Goal: Transaction & Acquisition: Purchase product/service

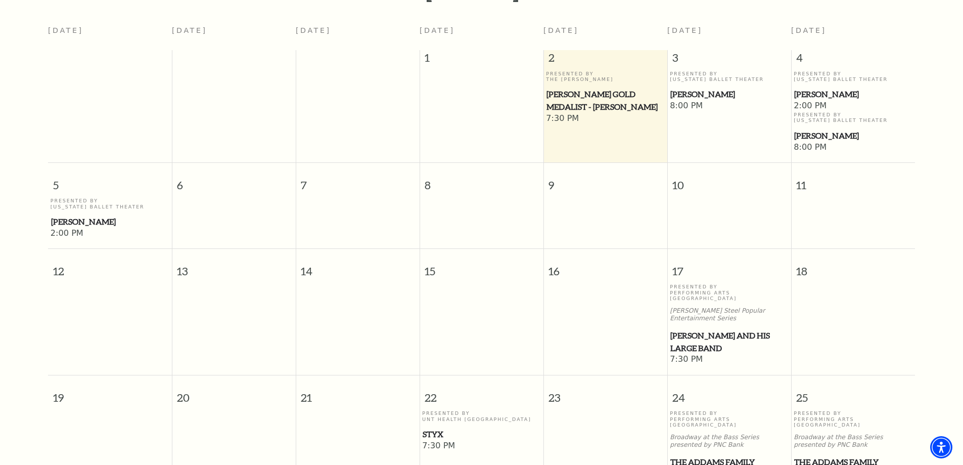
scroll to position [250, 0]
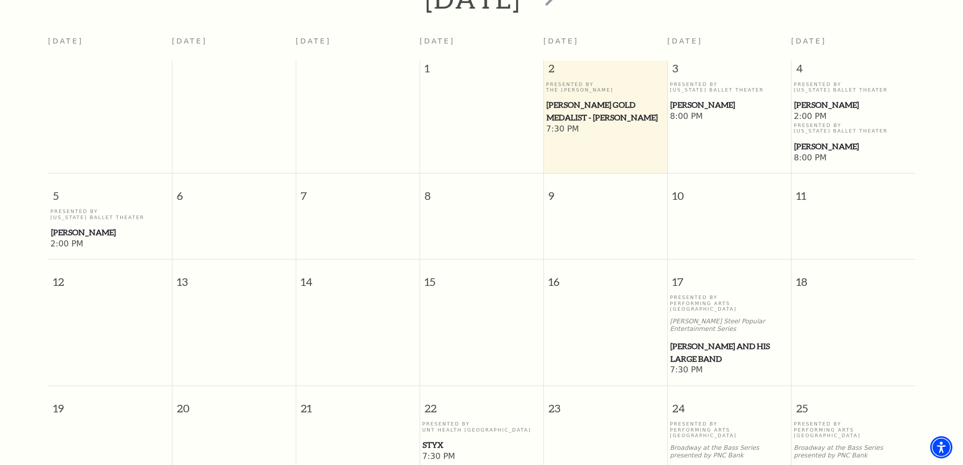
drag, startPoint x: 686, startPoint y: 335, endPoint x: 677, endPoint y: 330, distance: 9.7
click at [677, 340] on span "Lyle Lovett and his Large Band" at bounding box center [729, 352] width 118 height 25
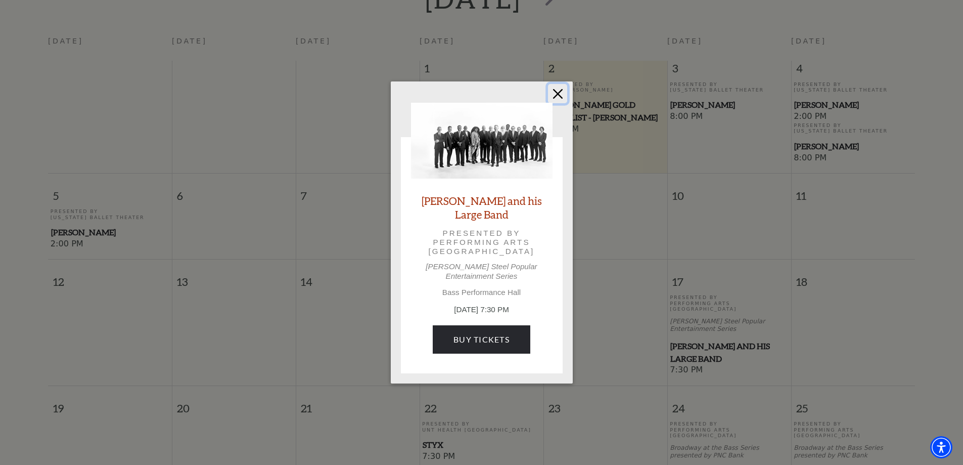
click at [560, 93] on button "Close" at bounding box center [557, 93] width 19 height 19
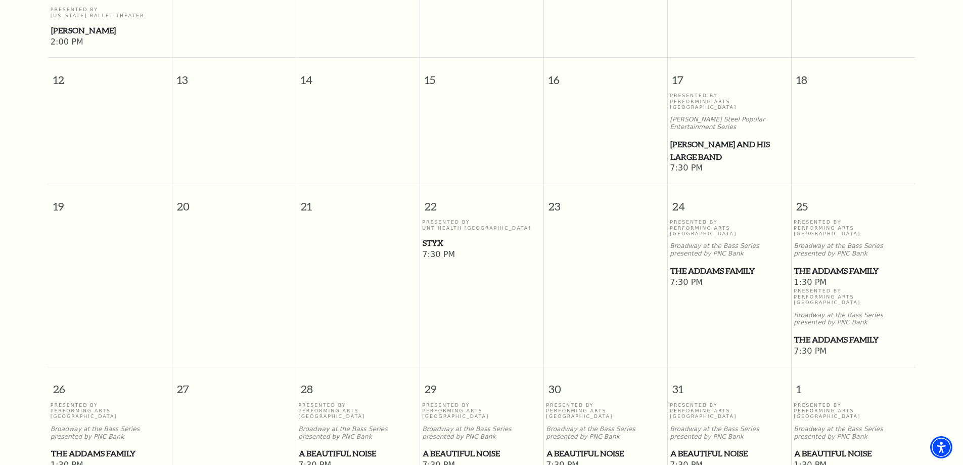
scroll to position [452, 0]
click at [690, 264] on span "The Addams Family" at bounding box center [729, 270] width 118 height 13
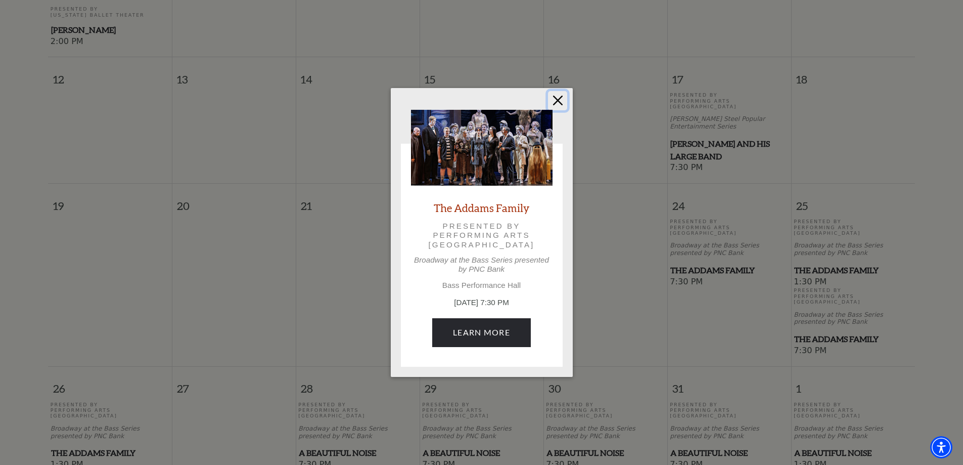
click at [562, 110] on button "Close" at bounding box center [557, 100] width 19 height 19
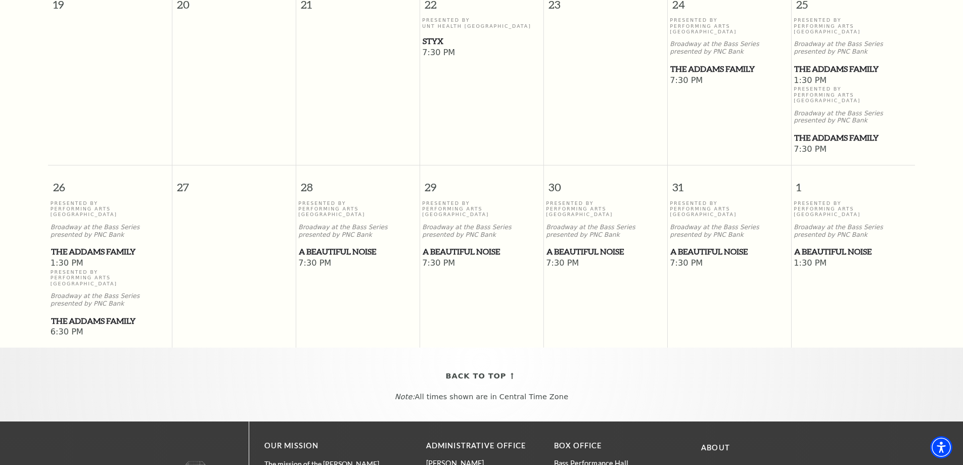
scroll to position [654, 0]
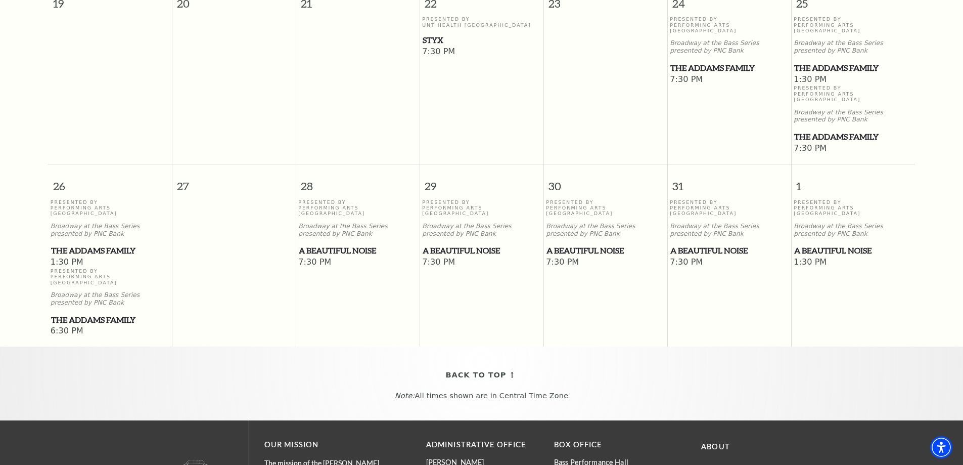
click at [342, 244] on span "A Beautiful Noise" at bounding box center [358, 250] width 118 height 13
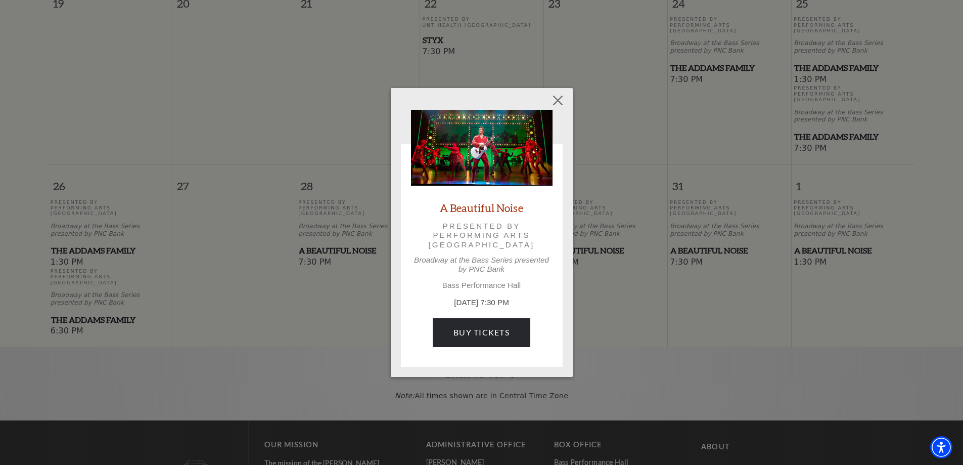
click at [567, 97] on div "A Beautiful Noise Presented by Performing Arts Fort Worth Broadway at the Bass …" at bounding box center [482, 232] width 182 height 288
click at [563, 100] on button "Close" at bounding box center [557, 100] width 19 height 19
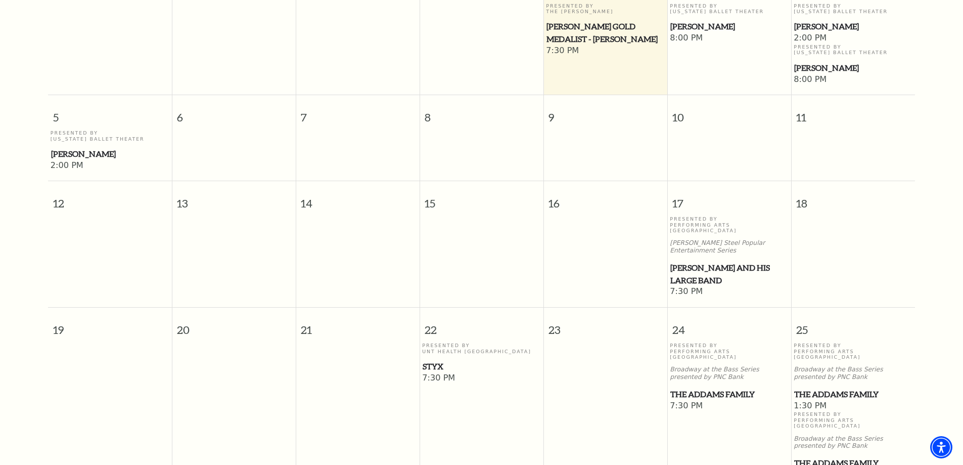
scroll to position [149, 0]
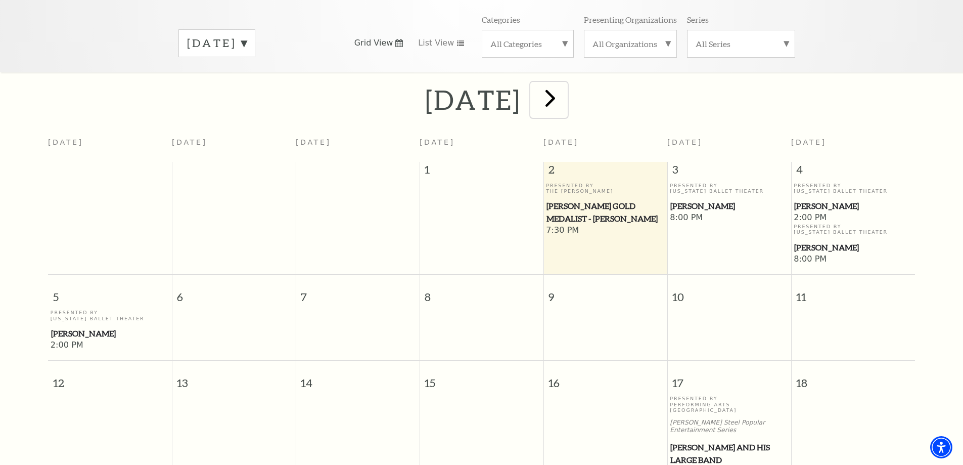
click at [565, 84] on span "next" at bounding box center [550, 97] width 29 height 29
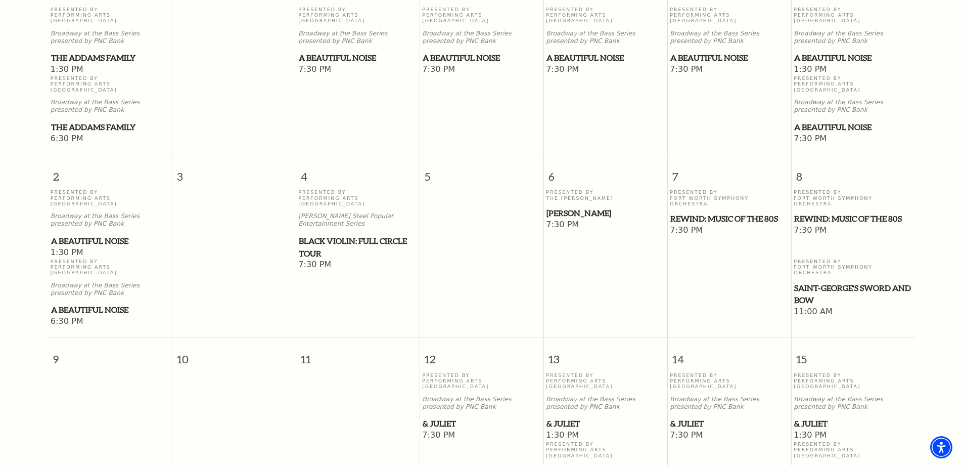
scroll to position [342, 0]
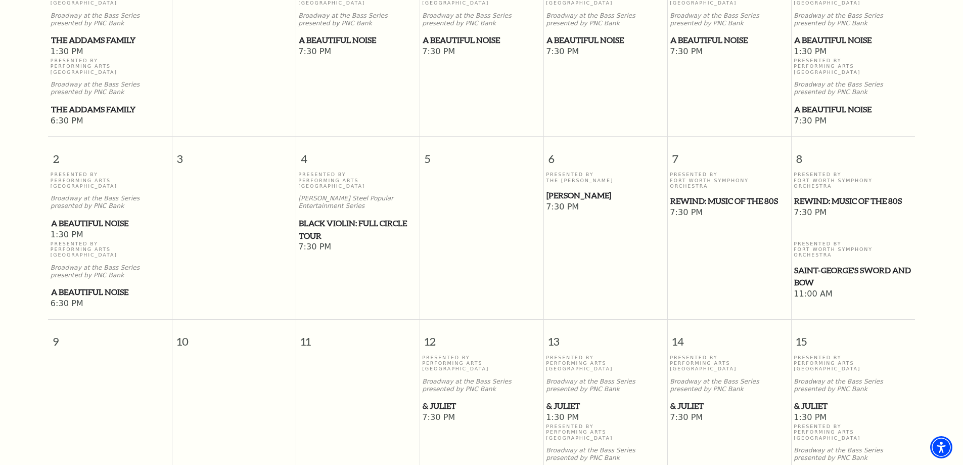
click at [312, 217] on span "Black Violin: Full Circle Tour" at bounding box center [358, 229] width 118 height 25
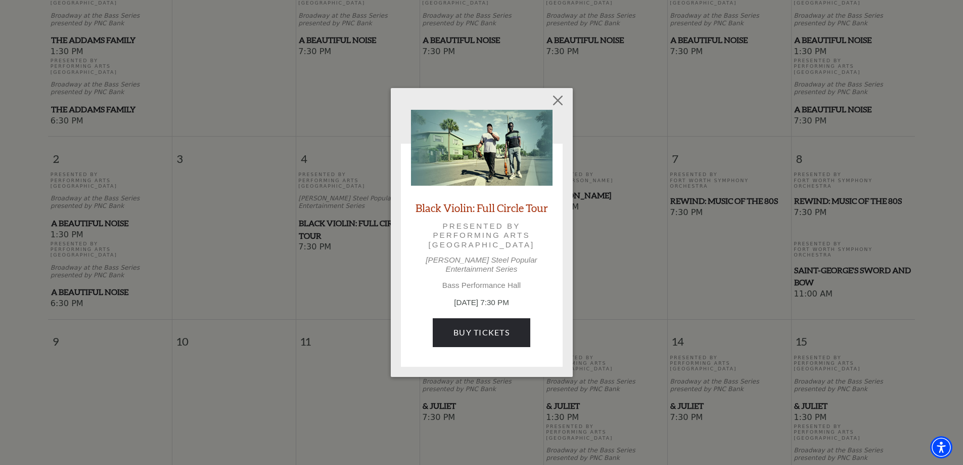
click at [604, 209] on div "Black Violin: Full Circle Tour Presented by Performing Arts Fort Worth Irwin St…" at bounding box center [481, 232] width 963 height 465
click at [556, 105] on button "Close" at bounding box center [557, 100] width 19 height 19
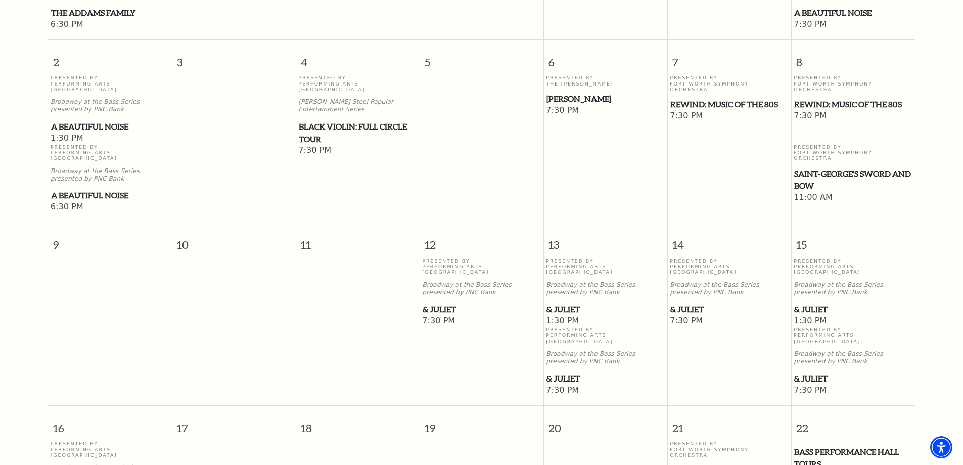
scroll to position [494, 0]
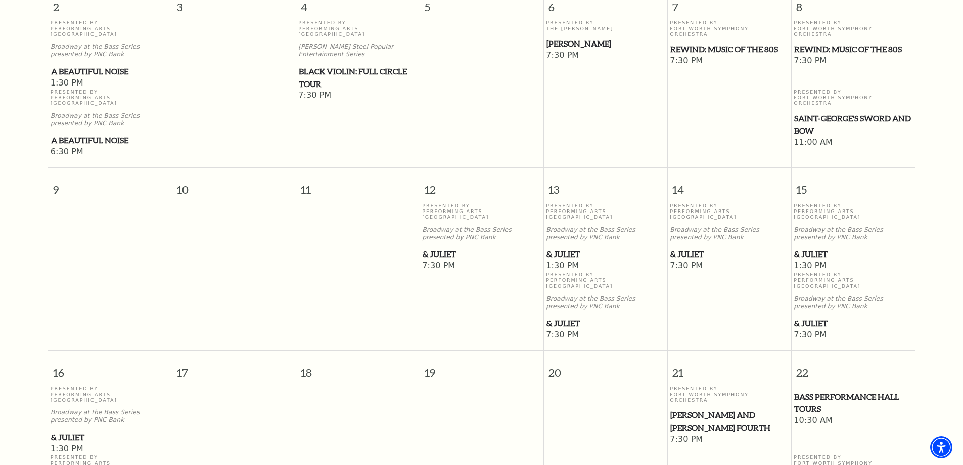
click at [430, 248] on span "& Juliet" at bounding box center [482, 254] width 118 height 13
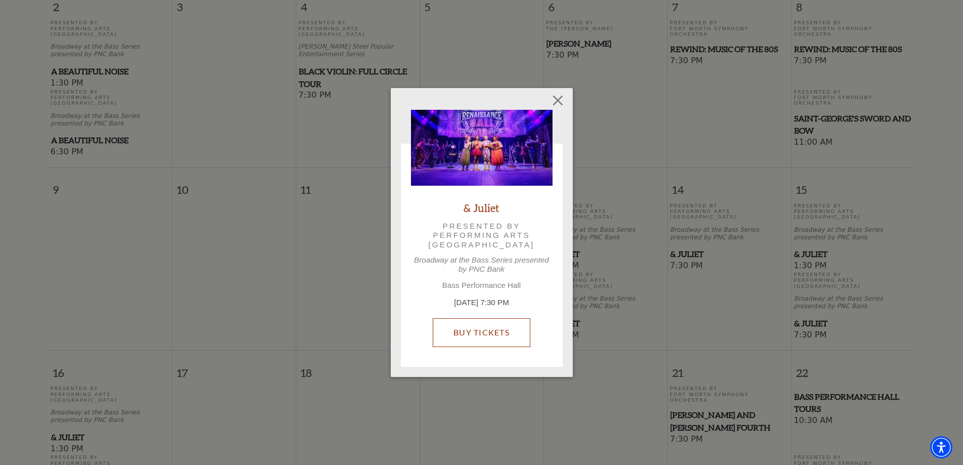
drag, startPoint x: 478, startPoint y: 304, endPoint x: 486, endPoint y: 298, distance: 9.4
click at [562, 101] on button "Close" at bounding box center [557, 100] width 19 height 19
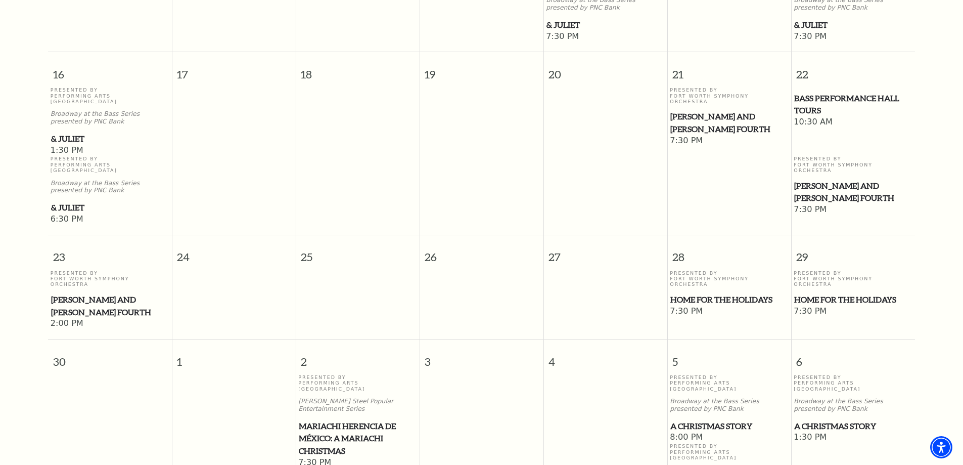
scroll to position [848, 0]
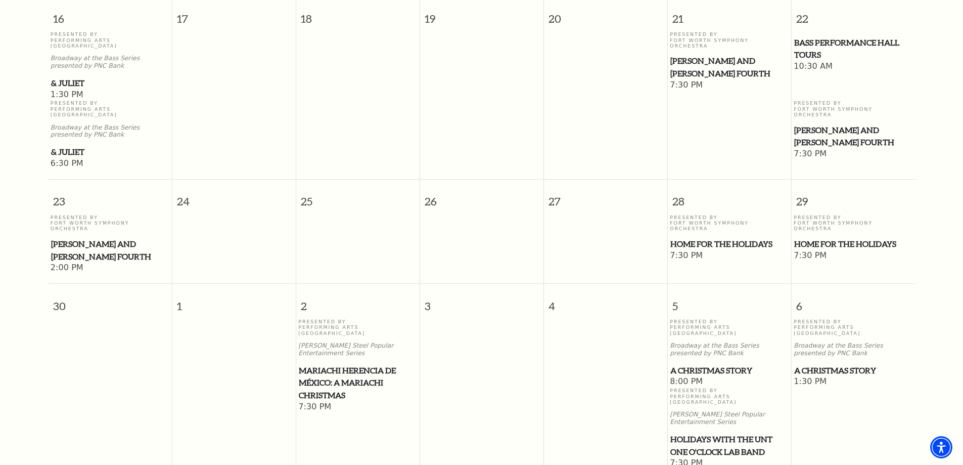
click at [332, 364] on span "Mariachi Herencia de México: A Mariachi Christmas" at bounding box center [358, 382] width 118 height 37
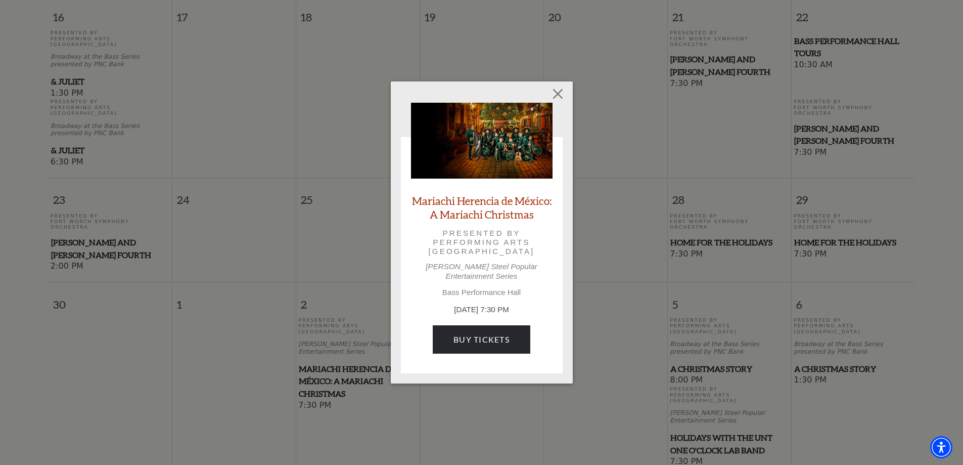
scroll to position [851, 0]
click at [557, 94] on button "Close" at bounding box center [557, 93] width 19 height 19
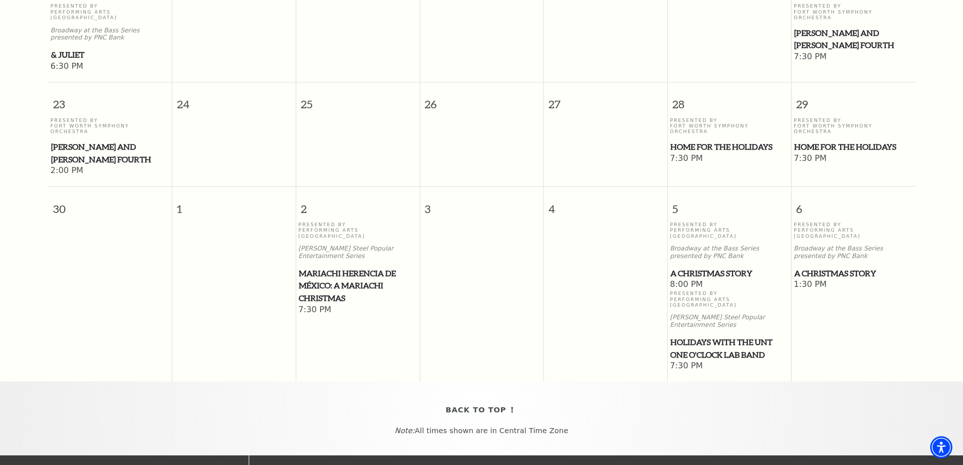
scroll to position [953, 0]
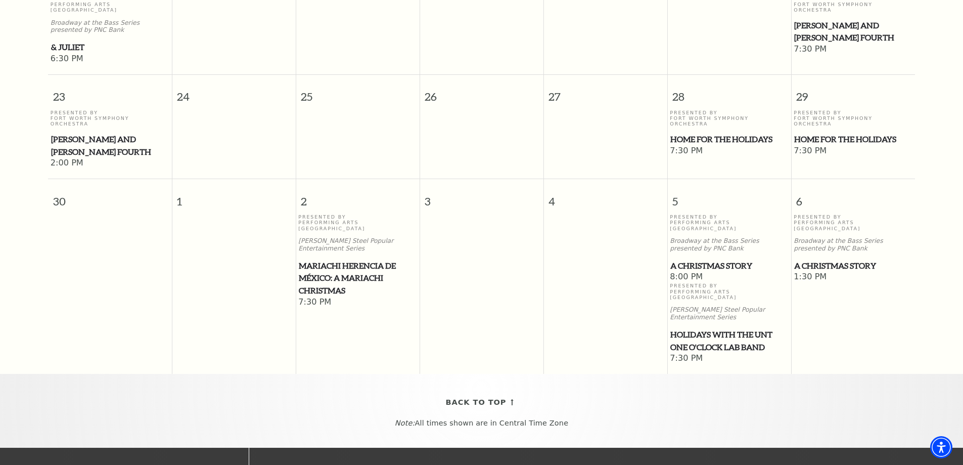
click at [694, 259] on span "A Christmas Story" at bounding box center [729, 265] width 118 height 13
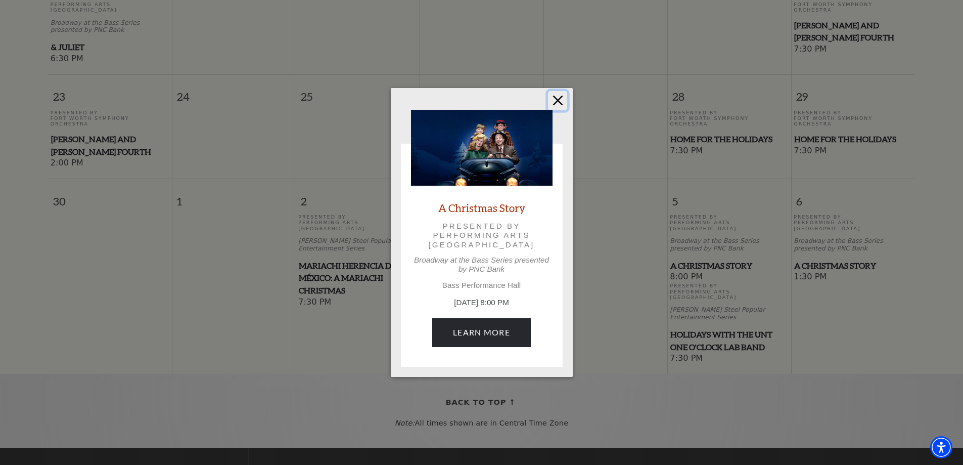
click at [563, 105] on button "Close" at bounding box center [557, 100] width 19 height 19
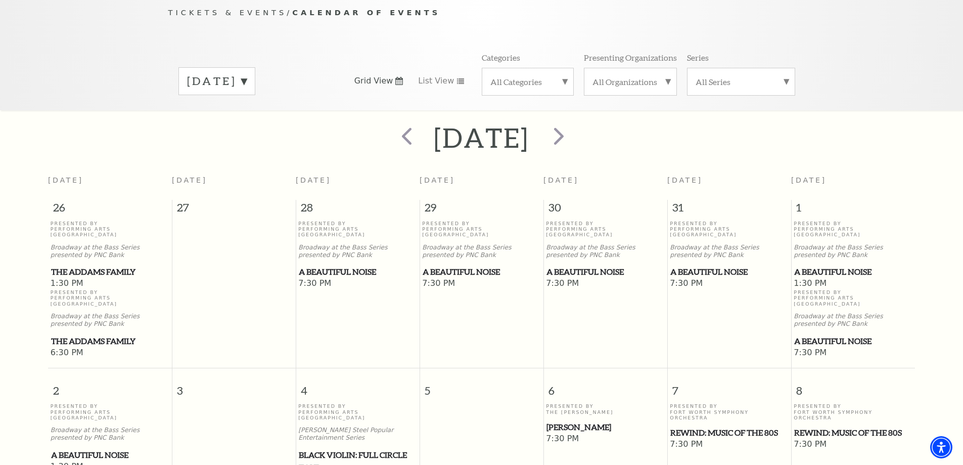
scroll to position [93, 0]
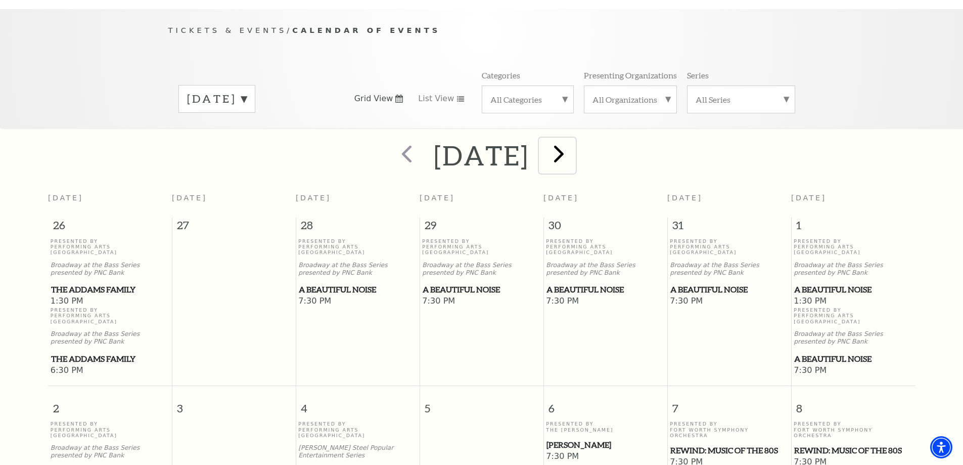
click at [573, 139] on span "next" at bounding box center [559, 153] width 29 height 29
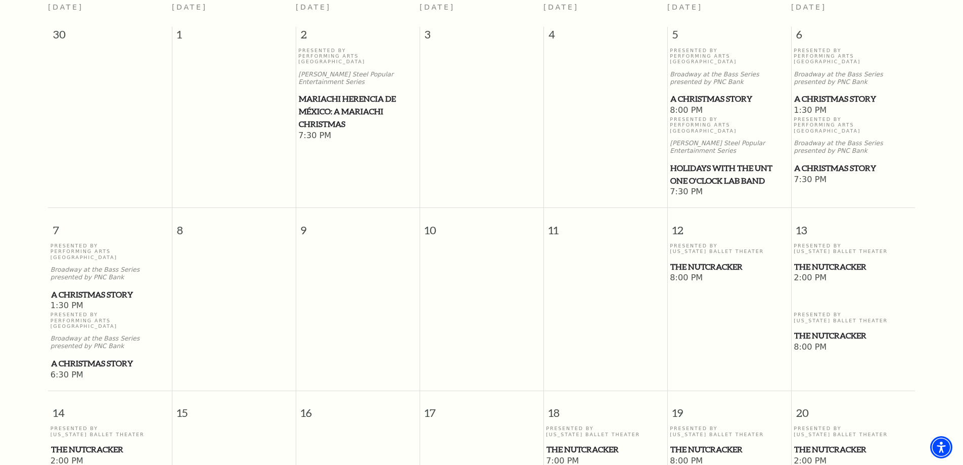
scroll to position [292, 0]
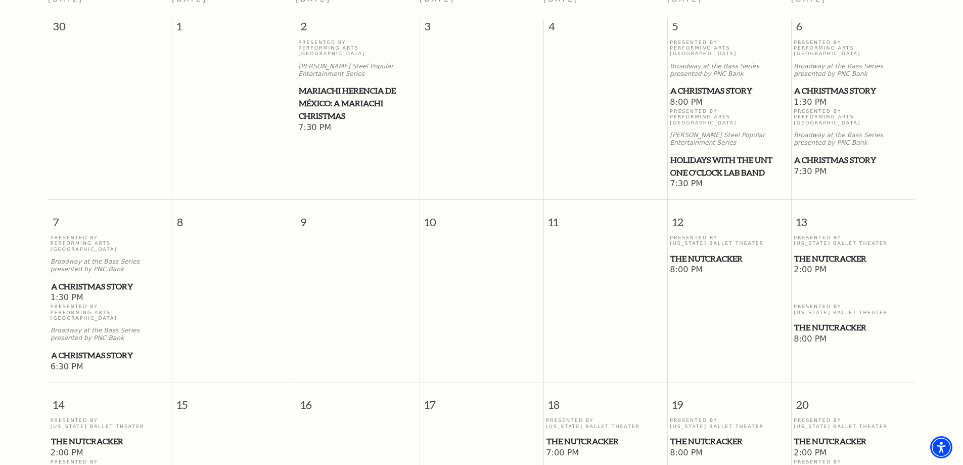
click at [711, 252] on span "The Nutcracker" at bounding box center [729, 258] width 118 height 13
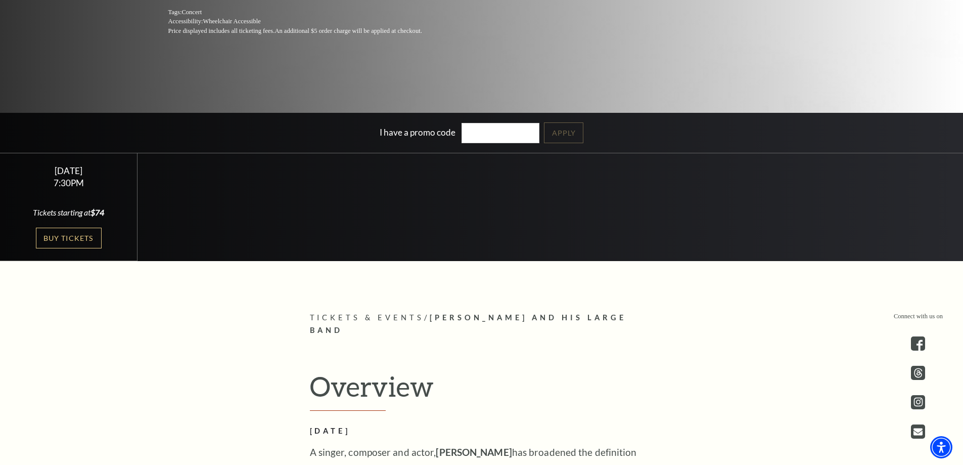
scroll to position [202, 0]
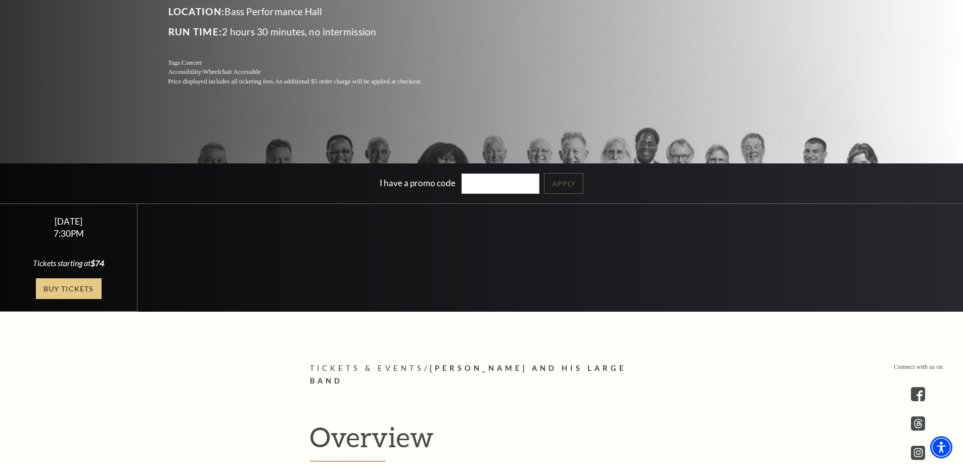
click at [81, 298] on link "Buy Tickets" at bounding box center [69, 288] width 66 height 21
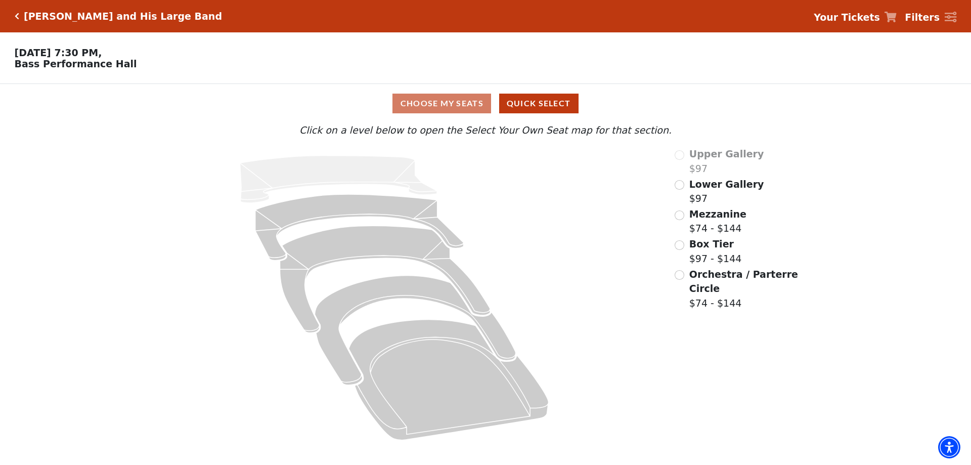
click at [454, 111] on div "Choose My Seats Quick Select" at bounding box center [485, 104] width 728 height 20
click at [466, 108] on div "Choose My Seats Quick Select" at bounding box center [485, 104] width 728 height 20
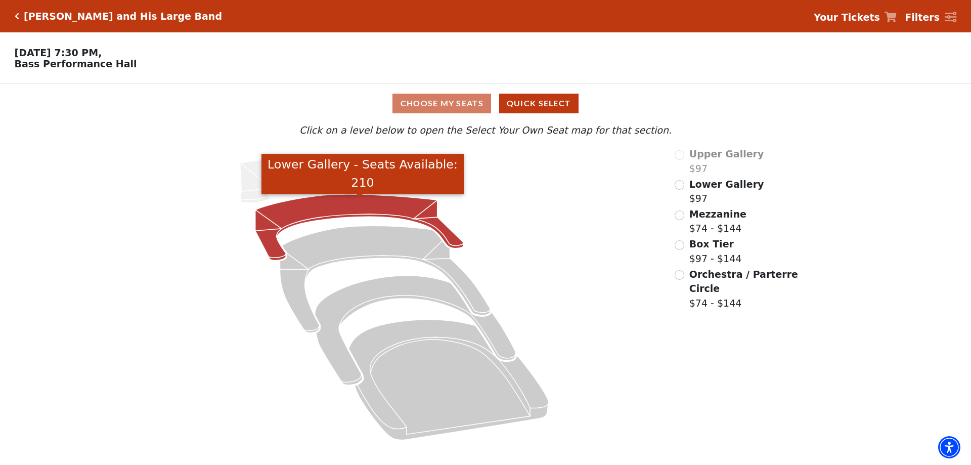
click at [360, 207] on icon "Lower Gallery - Seats Available: 210" at bounding box center [359, 227] width 208 height 66
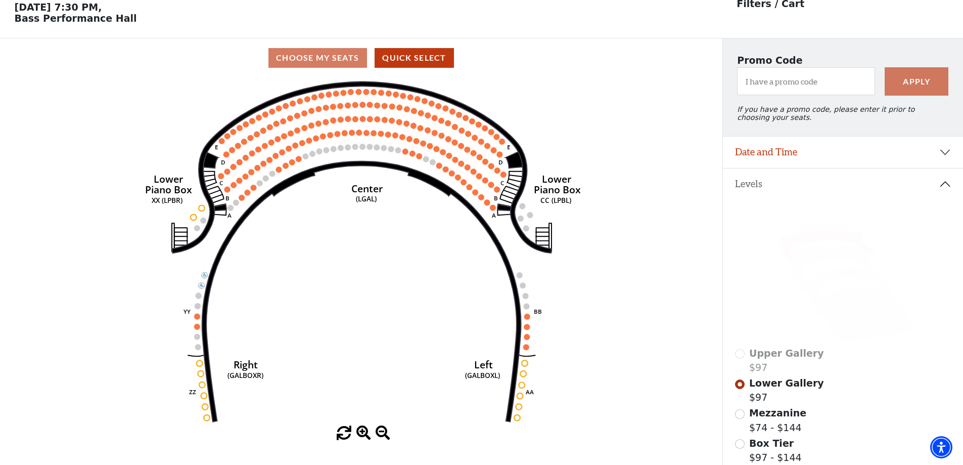
scroll to position [47, 0]
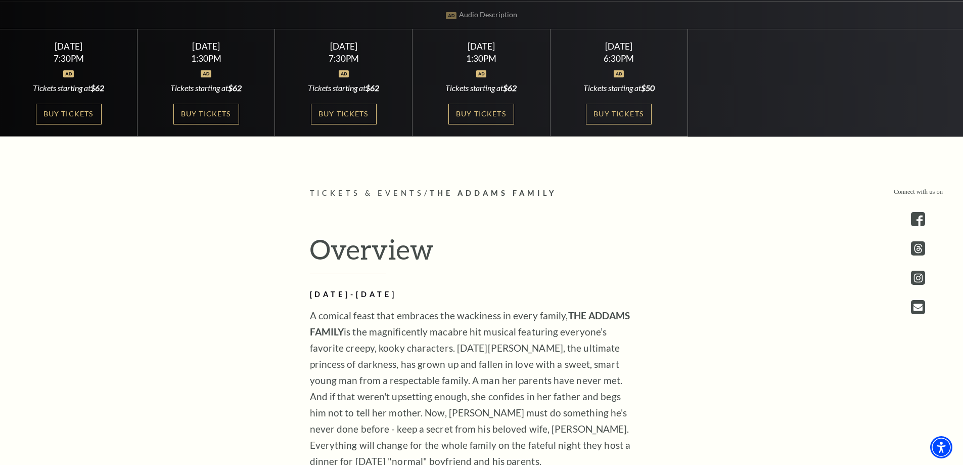
scroll to position [354, 0]
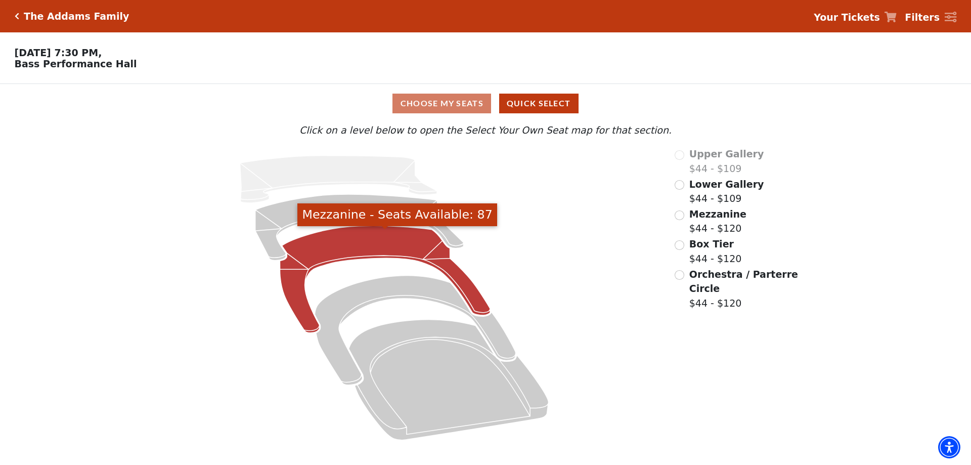
click at [413, 252] on icon "Mezzanine - Seats Available: 87" at bounding box center [385, 279] width 210 height 107
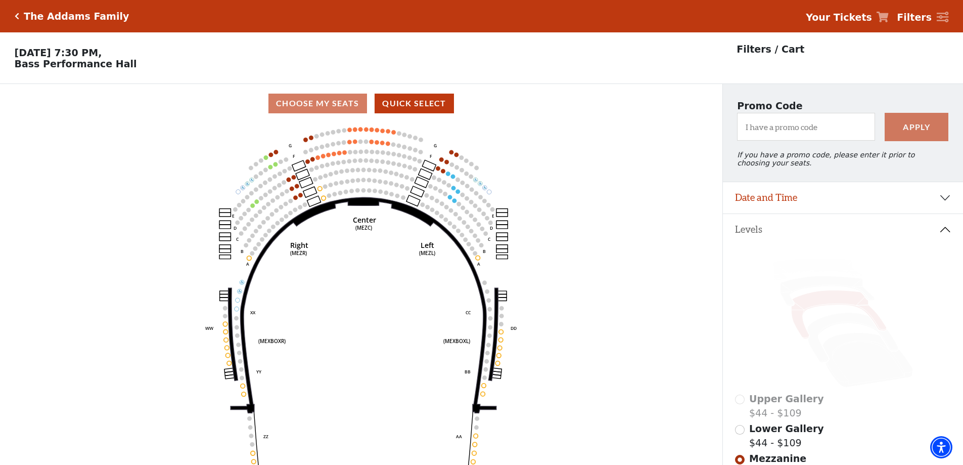
click at [375, 183] on circle at bounding box center [375, 180] width 5 height 5
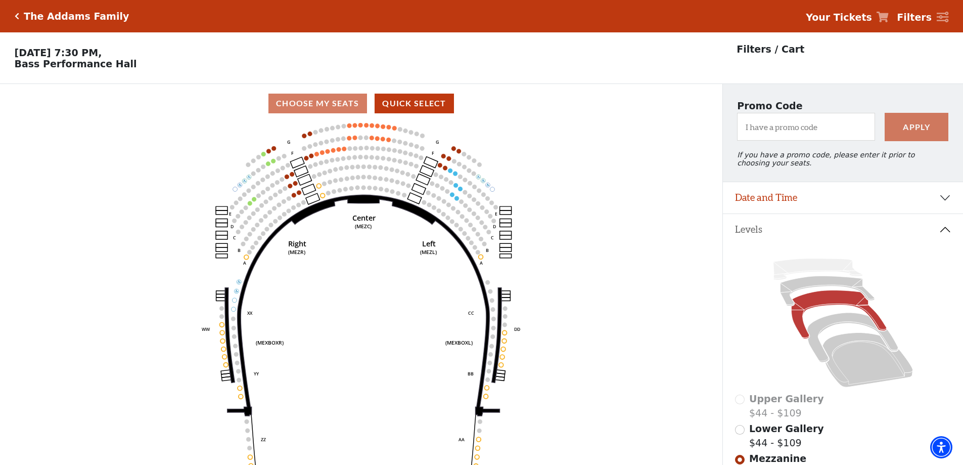
click at [365, 244] on icon "Center (MEZC) Right (MEZR) Left (MEZL) (MEXBOXR) (MEXBOXL) XX WW CC DD YY BB ZZ…" at bounding box center [361, 297] width 650 height 348
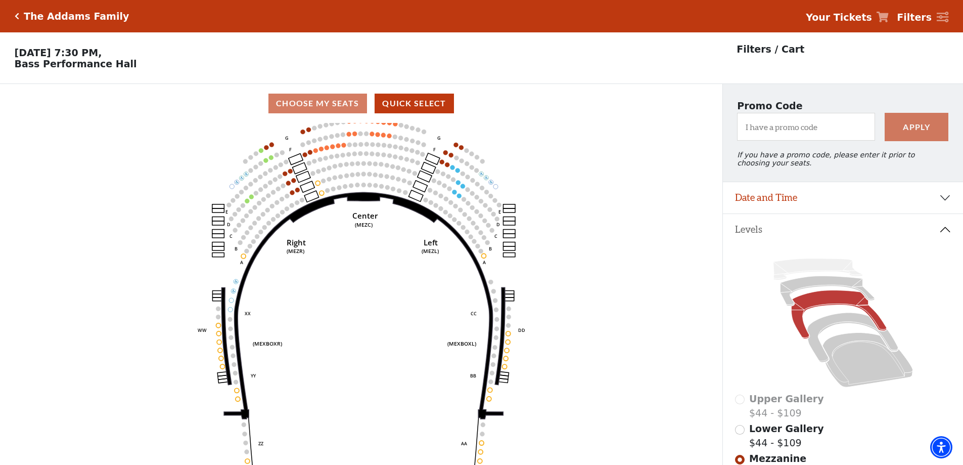
click at [347, 223] on icon "Center (MEZC) Right (MEZR) Left (MEZL) (MEXBOXR) (MEXBOXL) XX WW CC DD YY BB ZZ…" at bounding box center [361, 297] width 650 height 348
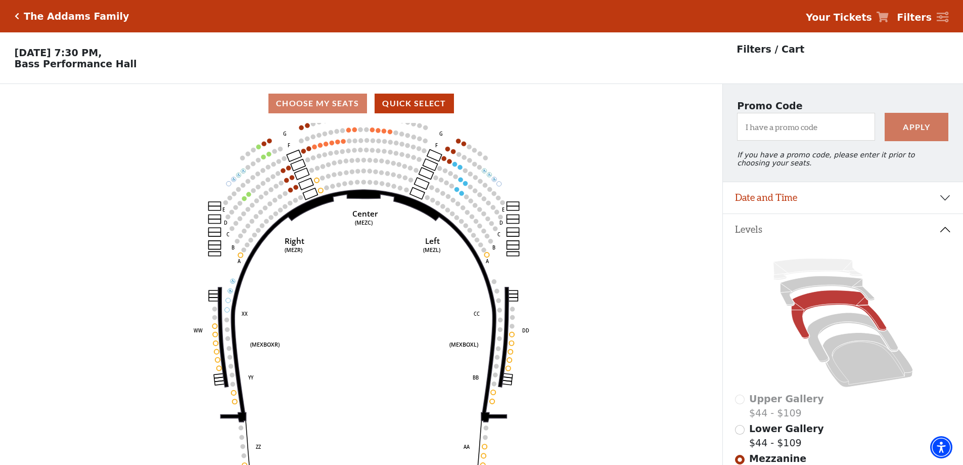
click at [347, 223] on icon "Center (MEZC) Right (MEZR) Left (MEZL) (MEXBOXR) (MEXBOXL) XX WW CC DD YY BB ZZ…" at bounding box center [361, 297] width 650 height 348
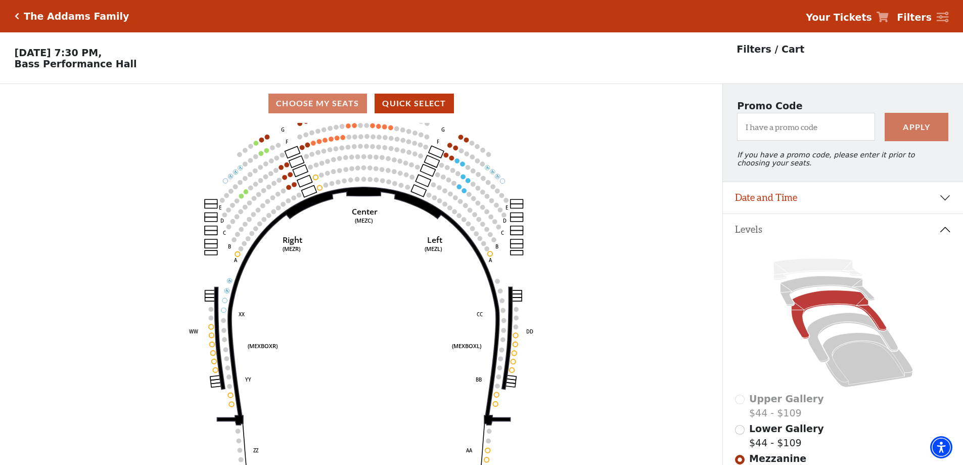
click at [346, 223] on icon "Center (MEZC) Right (MEZR) Left (MEZL) (MEXBOXR) (MEXBOXL) XX WW CC DD YY BB ZZ…" at bounding box center [361, 297] width 650 height 348
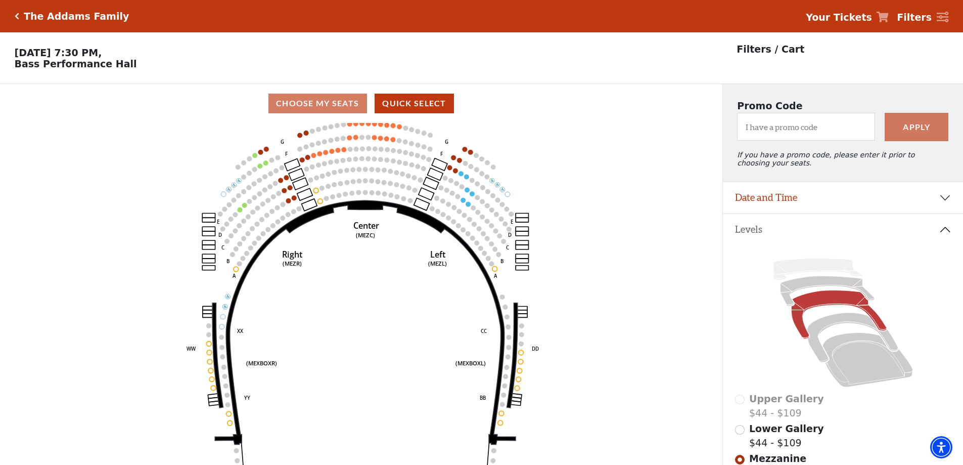
drag, startPoint x: 355, startPoint y: 188, endPoint x: 390, endPoint y: 274, distance: 92.8
click at [361, 195] on circle at bounding box center [358, 192] width 5 height 5
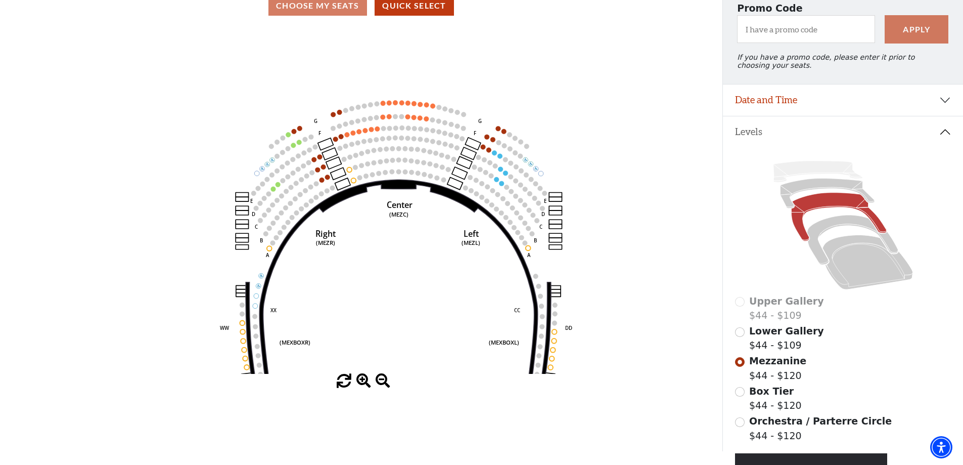
scroll to position [94, 0]
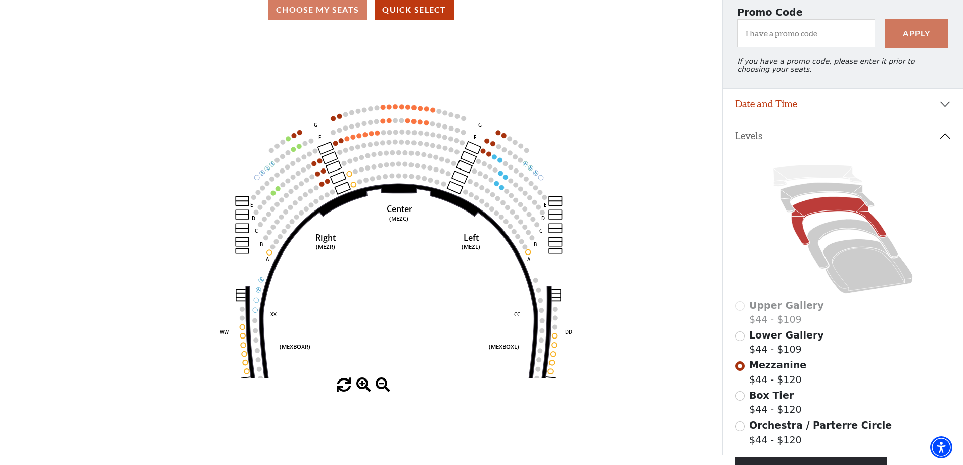
click at [366, 378] on icon "Center (MEZC) Right (MEZR) Left (MEZL) (MEXBOXR) (MEXBOXL) XX WW CC DD YY BB ZZ…" at bounding box center [361, 203] width 650 height 348
click at [364, 384] on span at bounding box center [363, 385] width 15 height 15
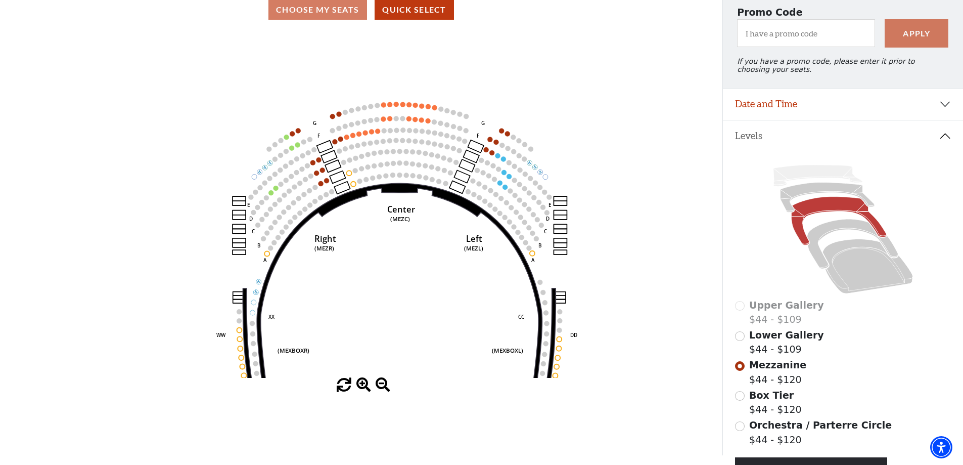
click at [364, 384] on span at bounding box center [363, 385] width 15 height 15
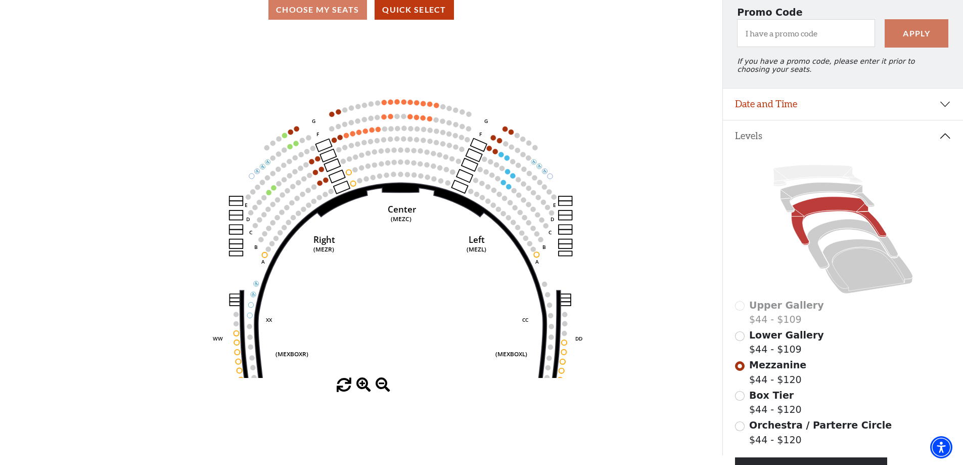
click at [364, 384] on span at bounding box center [363, 385] width 15 height 15
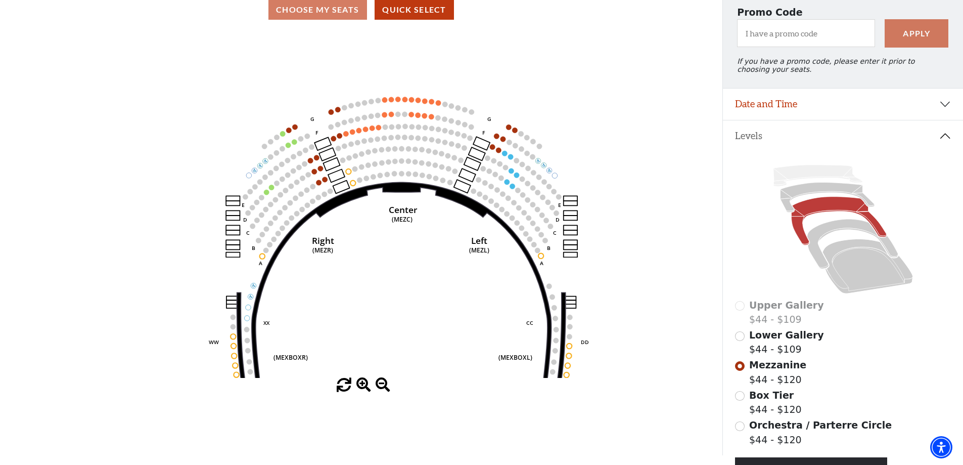
click at [364, 384] on span at bounding box center [363, 385] width 15 height 15
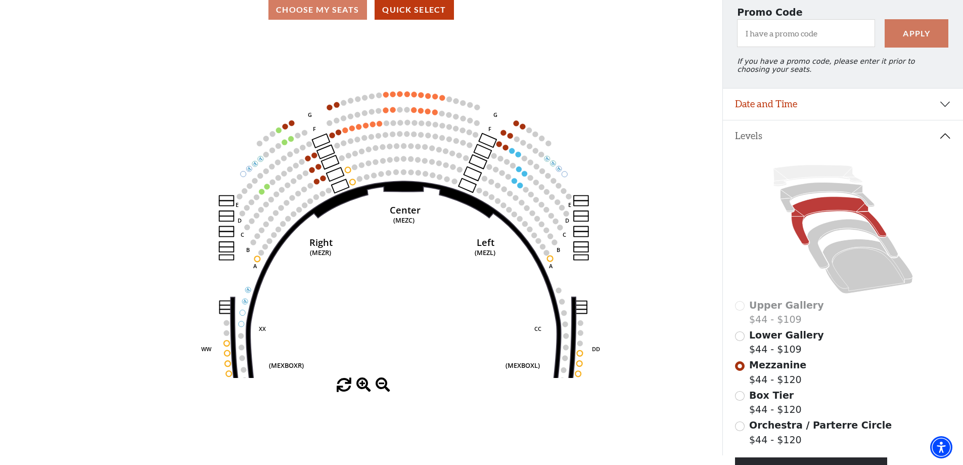
click at [364, 384] on span at bounding box center [363, 385] width 15 height 15
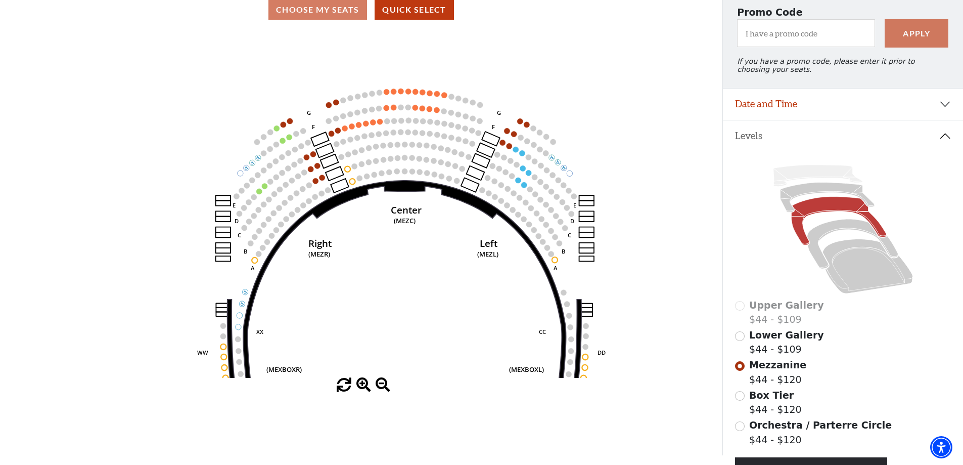
click at [364, 384] on span at bounding box center [363, 385] width 15 height 15
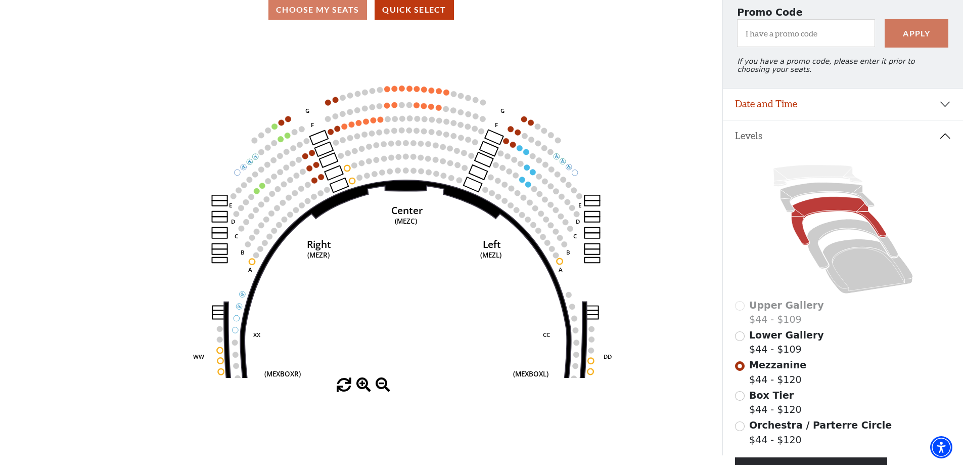
click at [364, 384] on span at bounding box center [363, 385] width 15 height 15
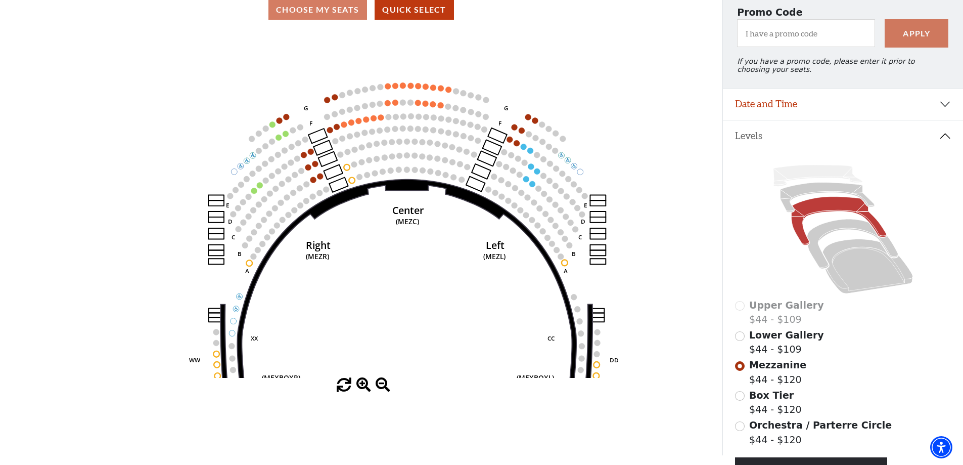
click at [384, 384] on span at bounding box center [383, 385] width 15 height 15
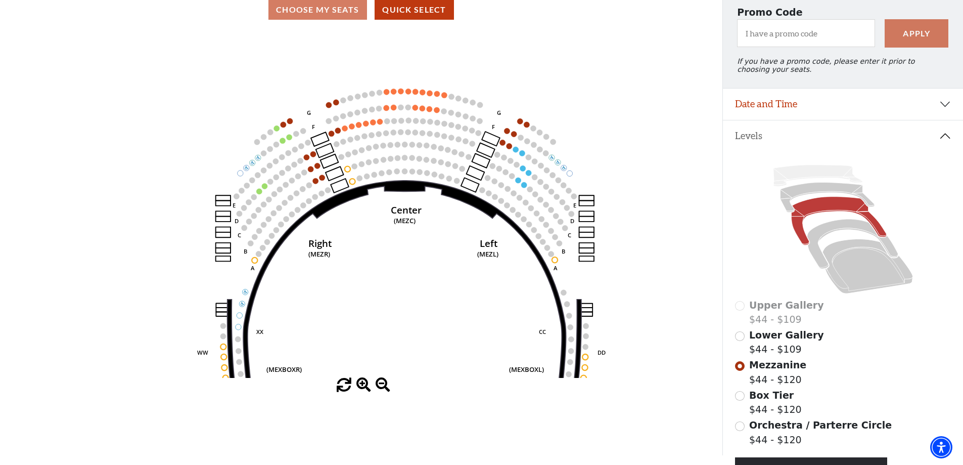
click at [384, 384] on span at bounding box center [383, 385] width 15 height 15
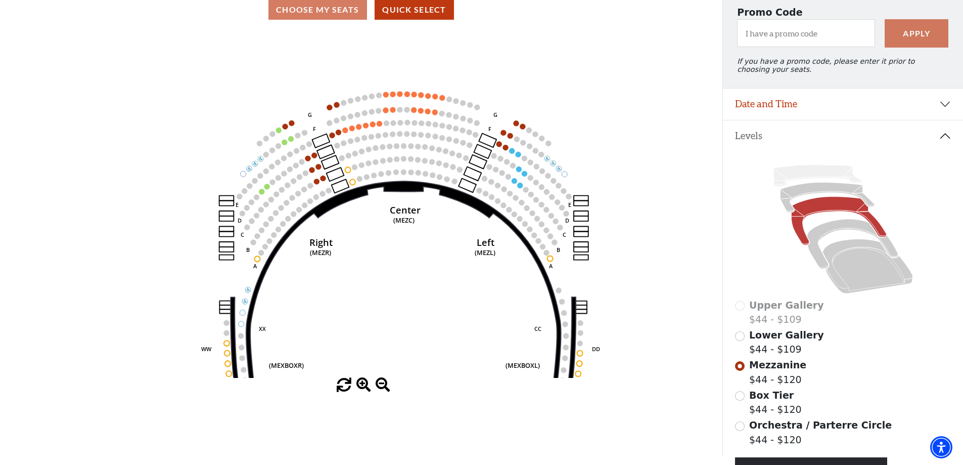
click at [384, 384] on span at bounding box center [383, 385] width 15 height 15
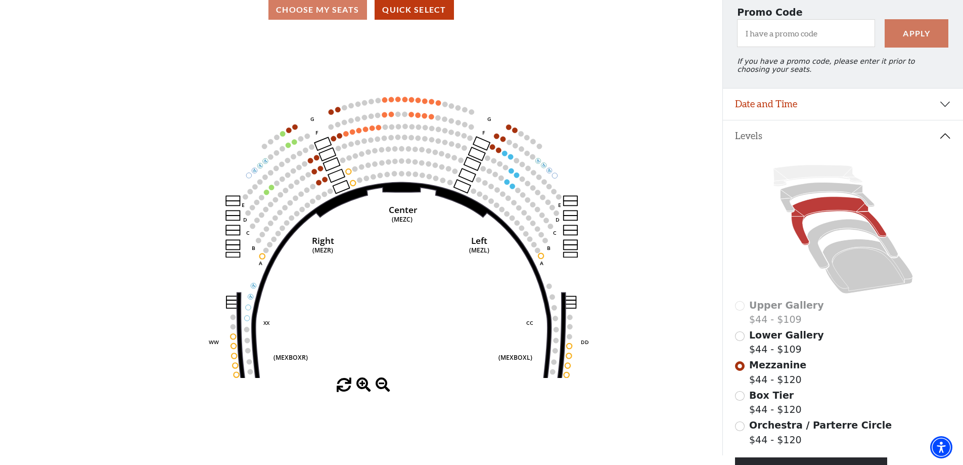
click at [384, 384] on span at bounding box center [383, 385] width 15 height 15
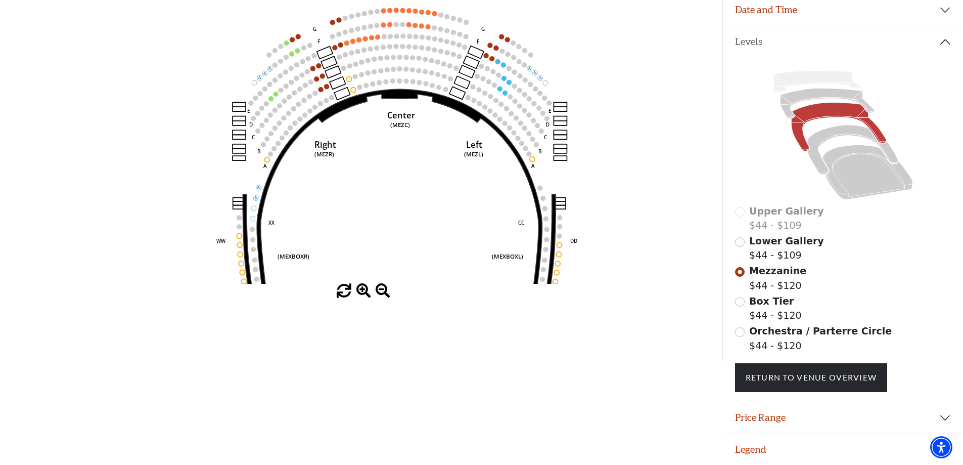
scroll to position [195, 0]
click at [741, 240] on input "Lower Gallery$44 - $109\a" at bounding box center [740, 242] width 10 height 10
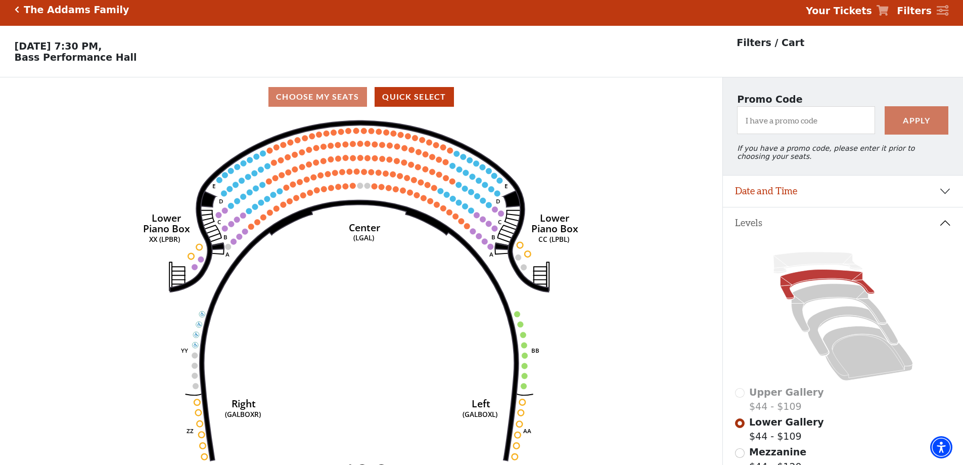
scroll to position [0, 0]
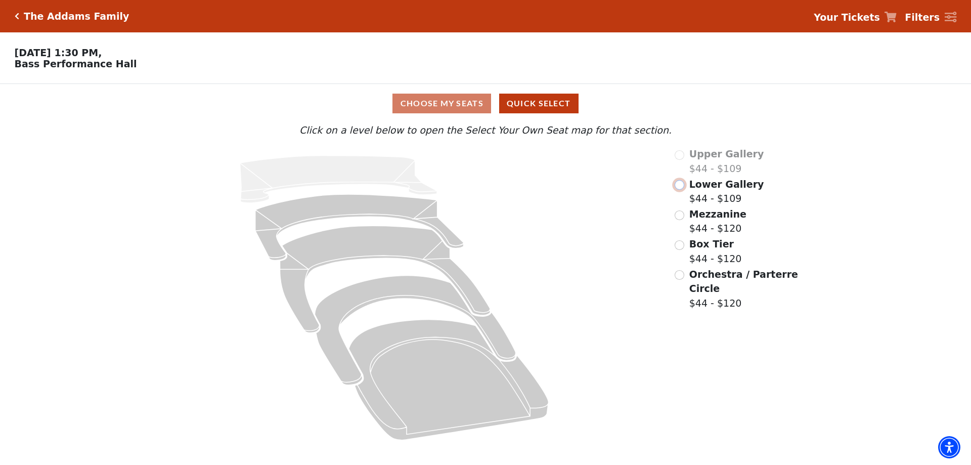
click at [680, 189] on input "Lower Gallery$44 - $109\a" at bounding box center [679, 185] width 10 height 10
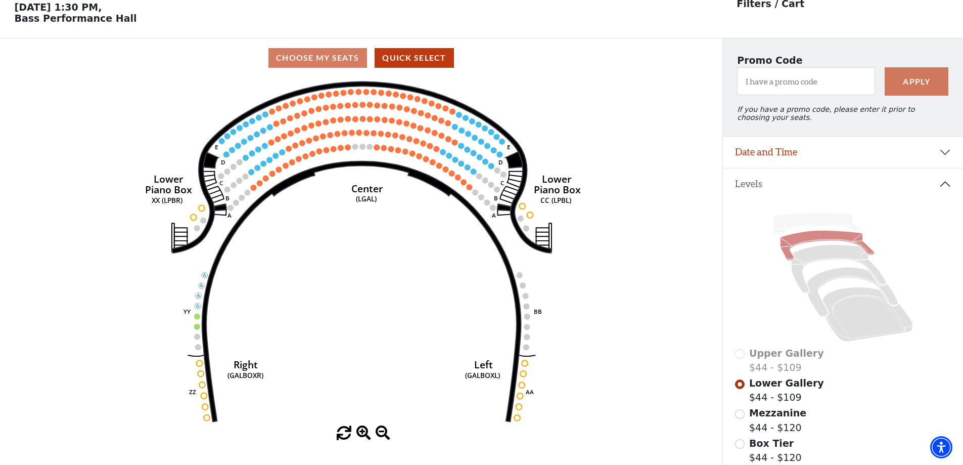
scroll to position [47, 0]
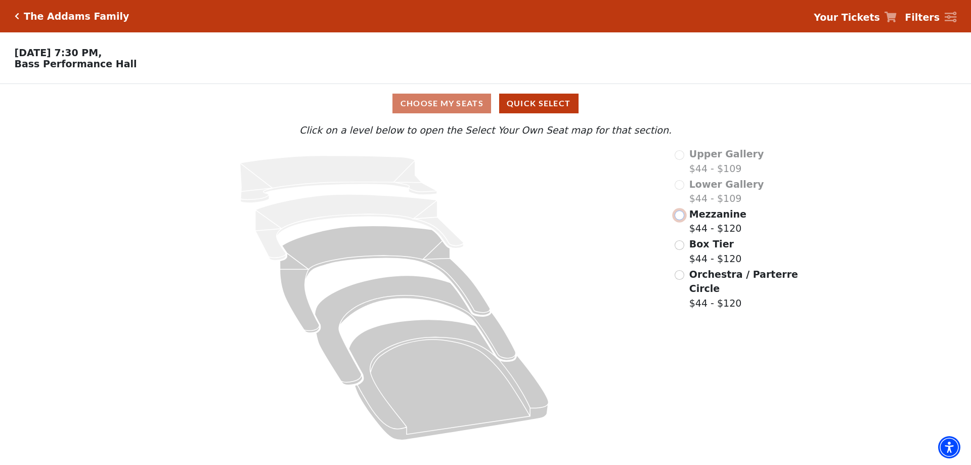
click at [678, 217] on input "Mezzanine$44 - $120\a" at bounding box center [679, 215] width 10 height 10
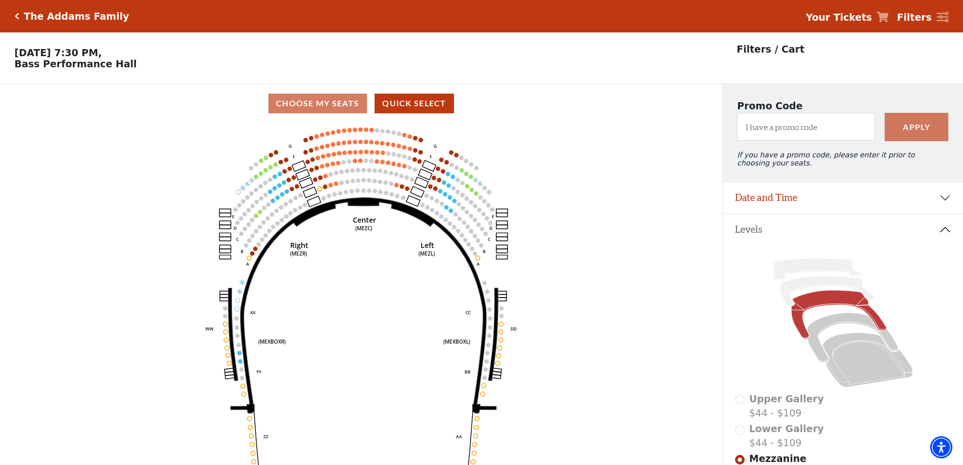
click at [263, 189] on use "Seat Selected" at bounding box center [260, 186] width 5 height 5
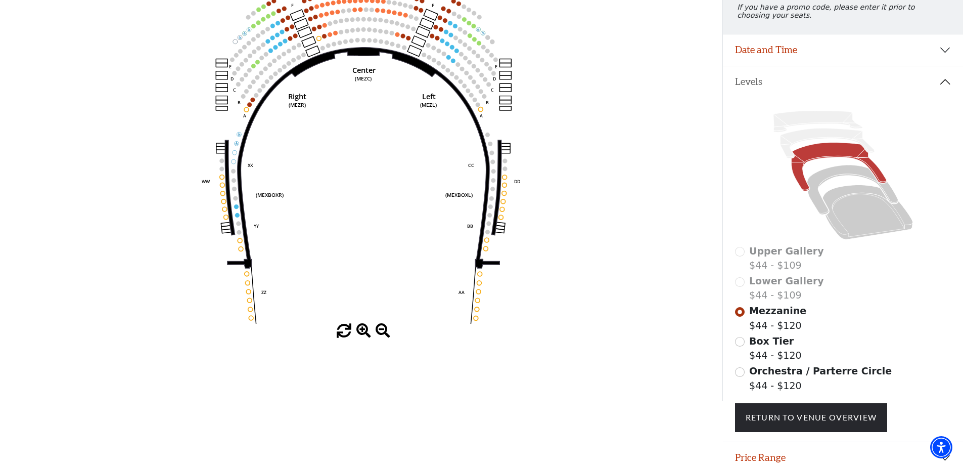
scroll to position [195, 0]
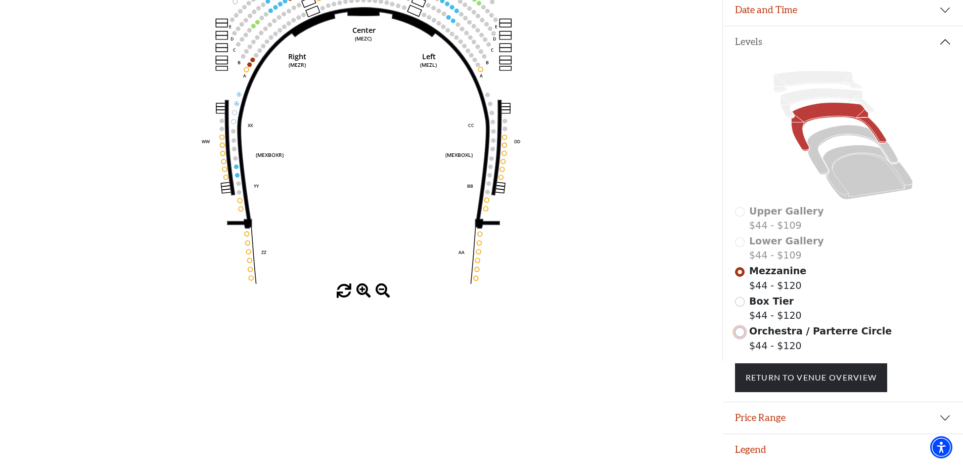
click at [736, 333] on input "Orchestra / Parterre Circle$44 - $120\a" at bounding box center [740, 332] width 10 height 10
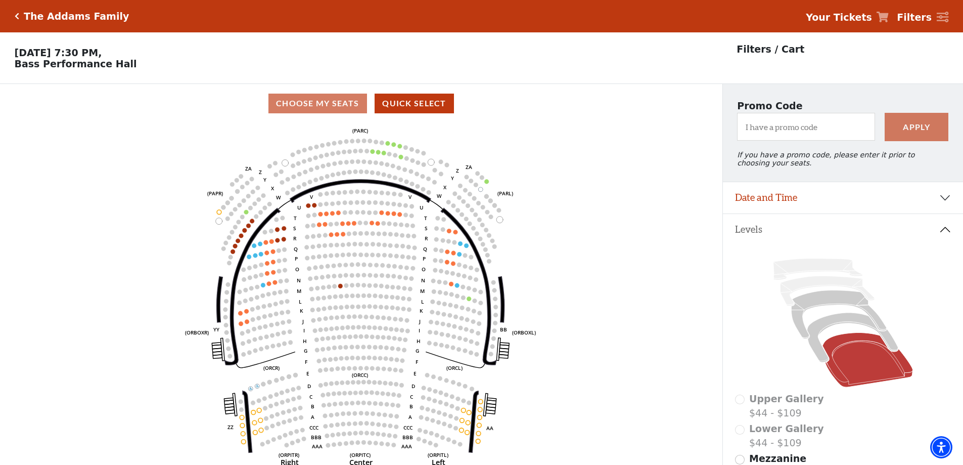
scroll to position [47, 0]
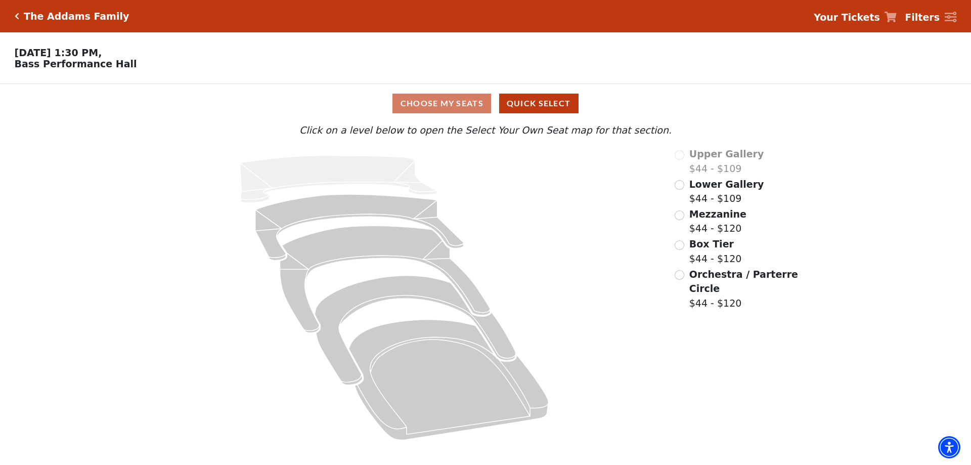
click at [684, 220] on div "Mezzanine $44 - $120" at bounding box center [736, 221] width 125 height 29
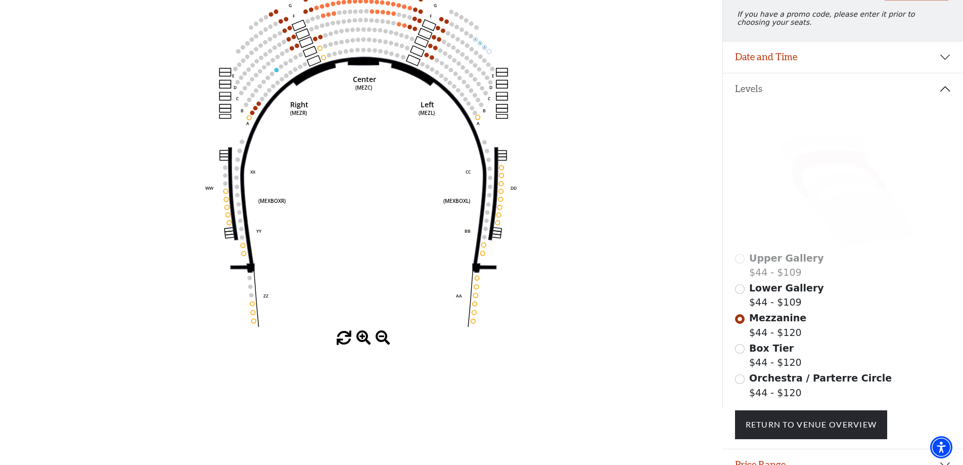
scroll to position [148, 0]
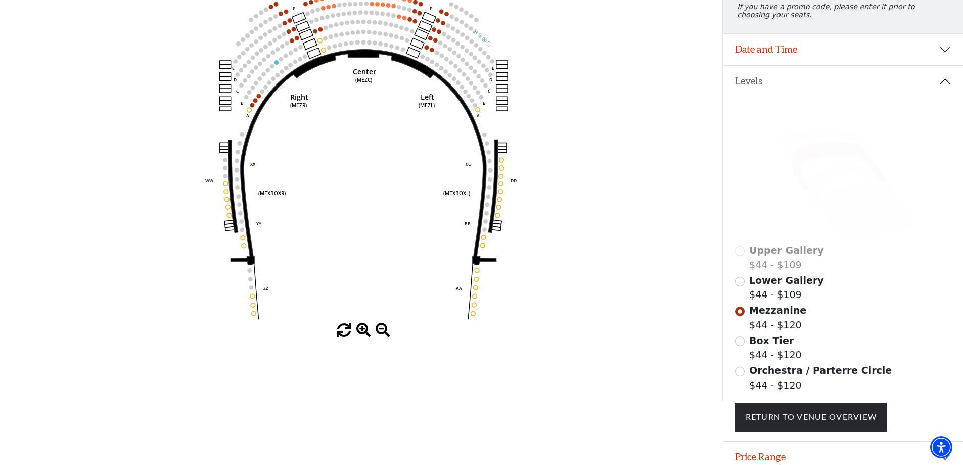
click at [741, 294] on div "Lower Gallery $44 - $109" at bounding box center [843, 287] width 216 height 29
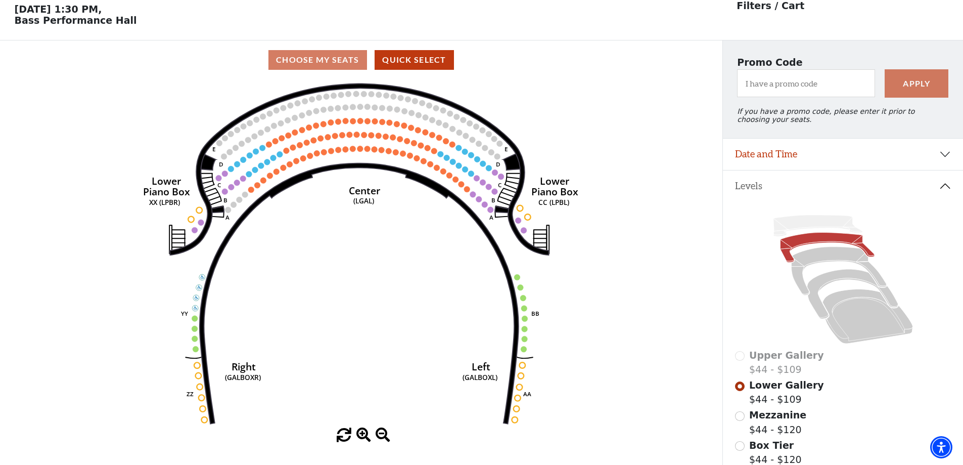
scroll to position [47, 0]
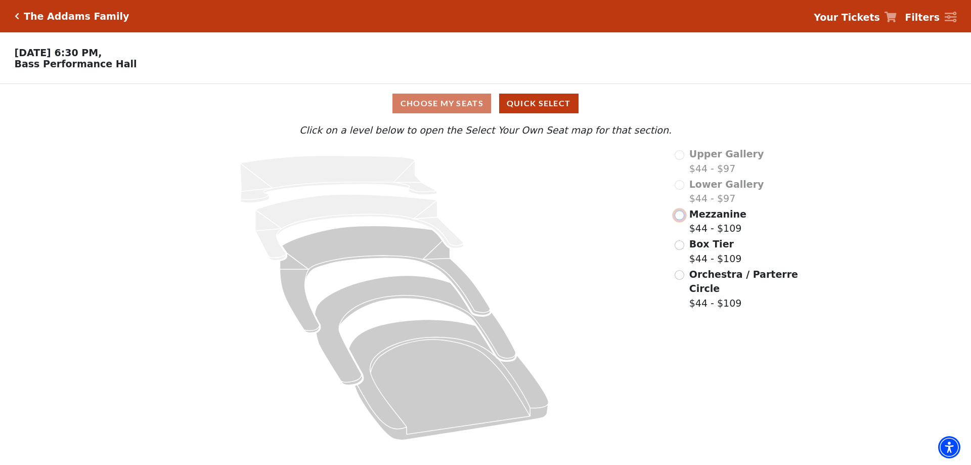
click at [678, 218] on input "Mezzanine$44 - $109\a" at bounding box center [679, 215] width 10 height 10
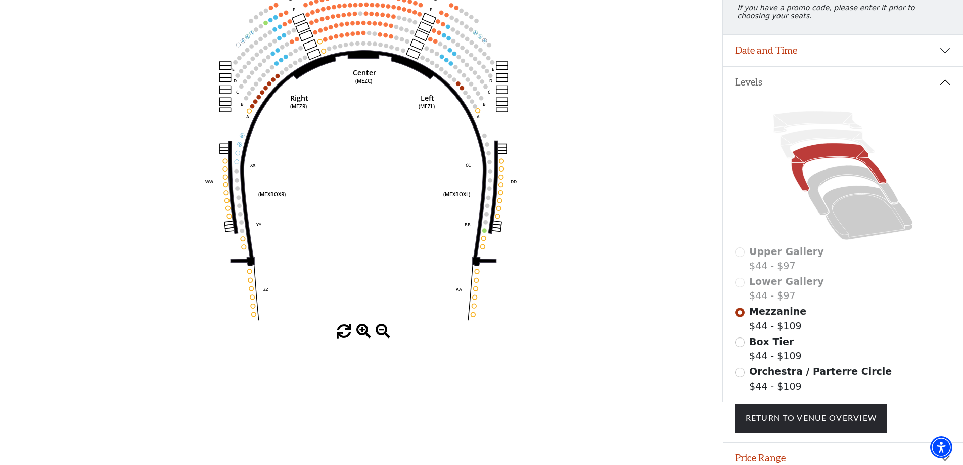
scroll to position [148, 0]
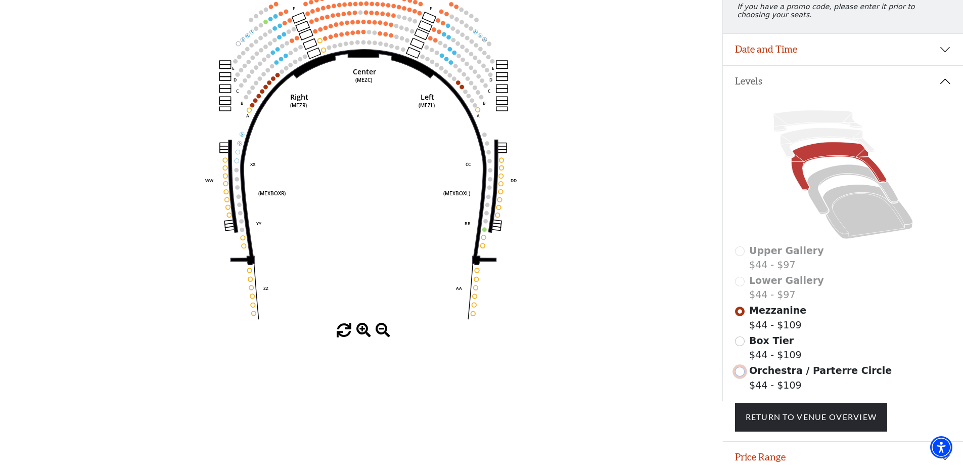
click at [740, 376] on input "Orchestra / Parterre Circle$44 - $109\a" at bounding box center [740, 372] width 10 height 10
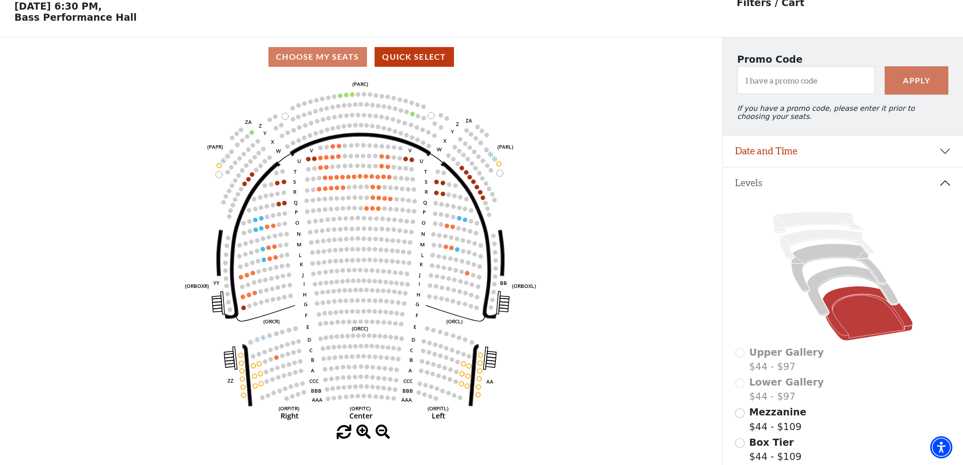
scroll to position [47, 0]
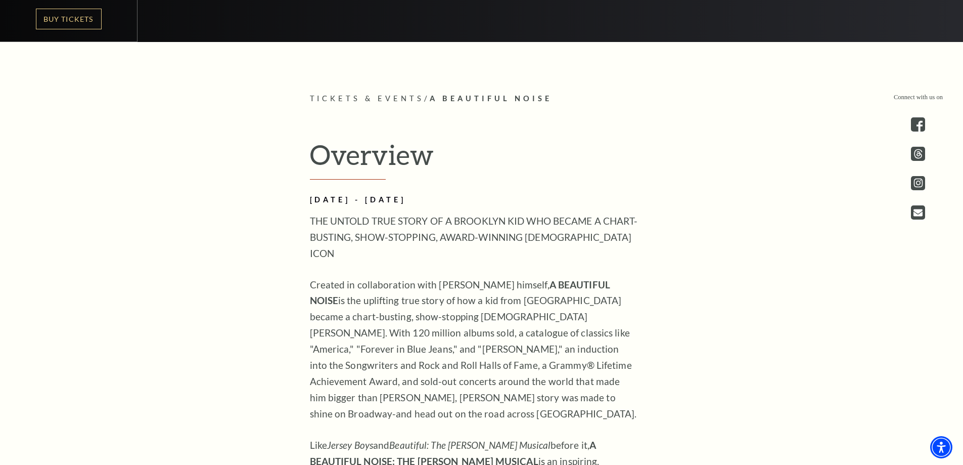
scroll to position [455, 0]
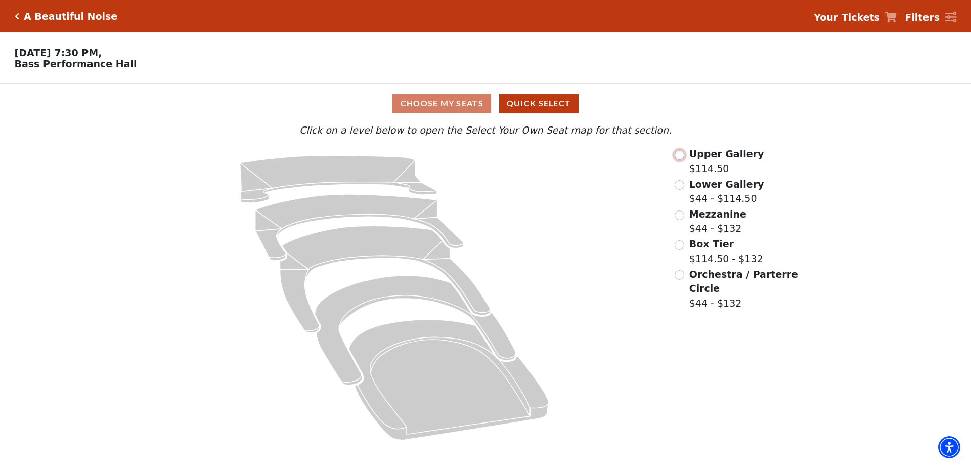
click at [682, 156] on input "Upper Gallery$114.50\a" at bounding box center [679, 155] width 10 height 10
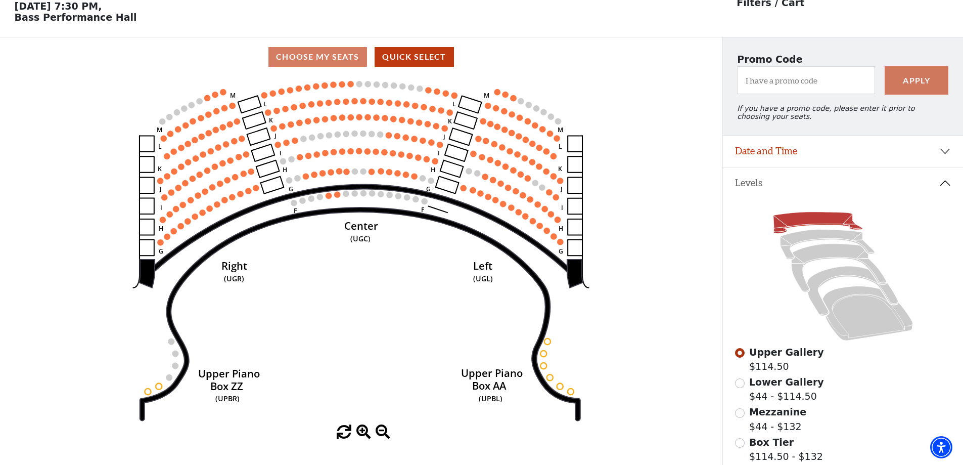
scroll to position [47, 0]
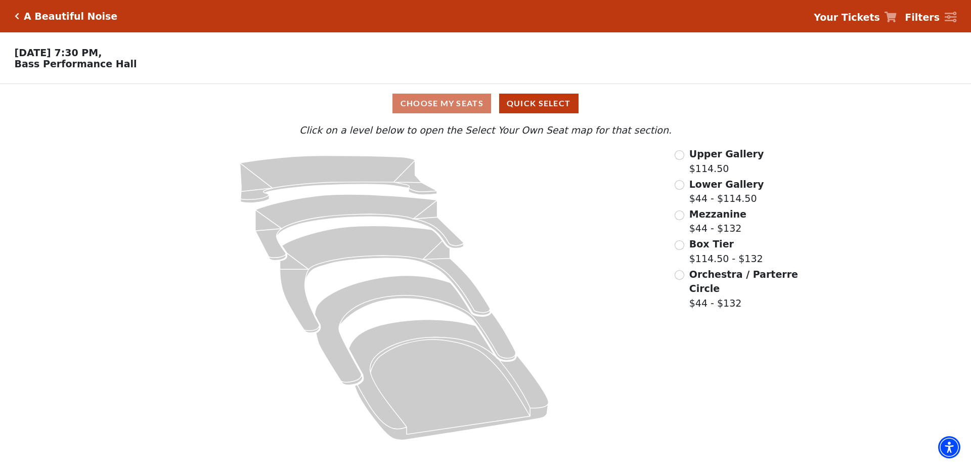
click at [686, 159] on div "Upper Gallery $114.50" at bounding box center [736, 161] width 125 height 29
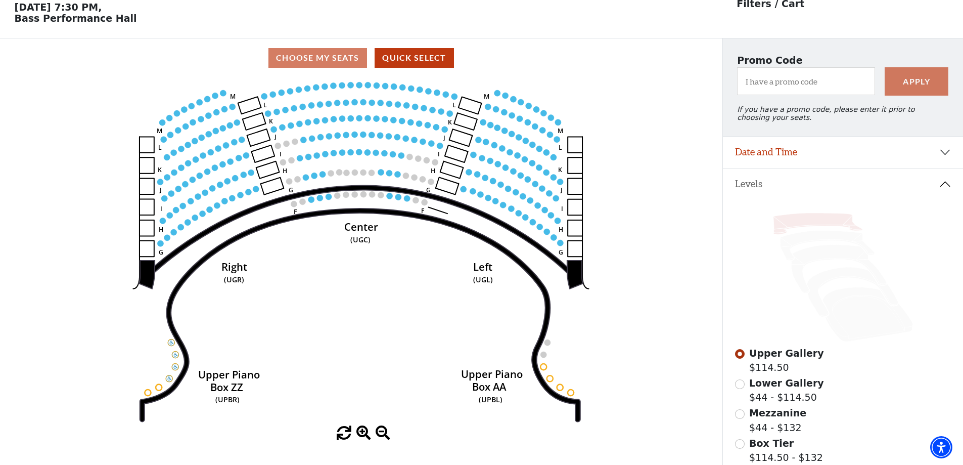
scroll to position [47, 0]
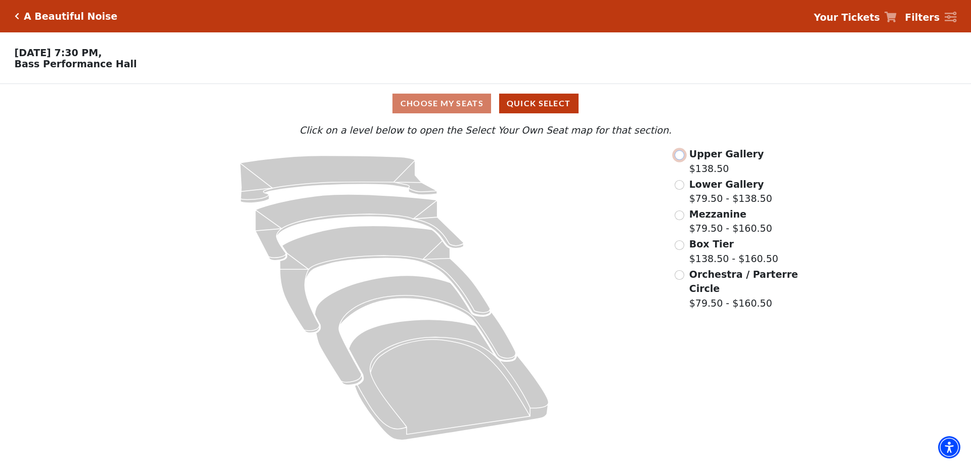
click at [676, 157] on input "Upper Gallery$138.50\a" at bounding box center [679, 155] width 10 height 10
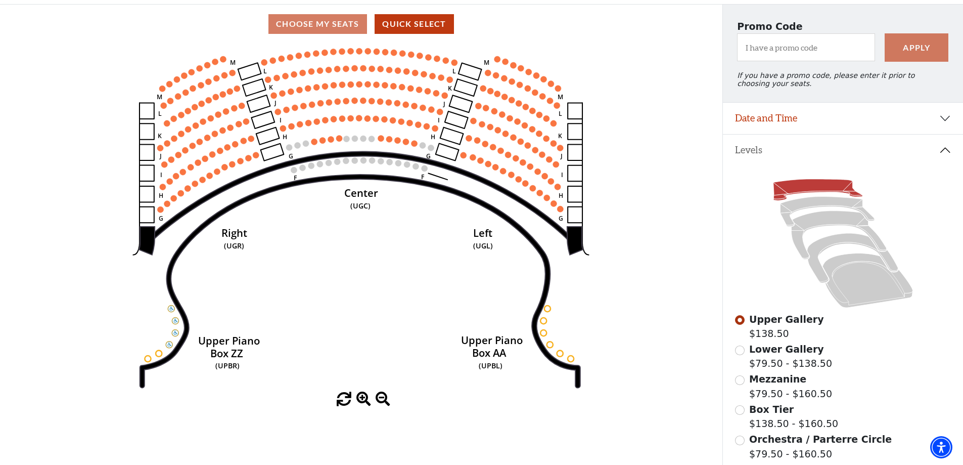
scroll to position [98, 0]
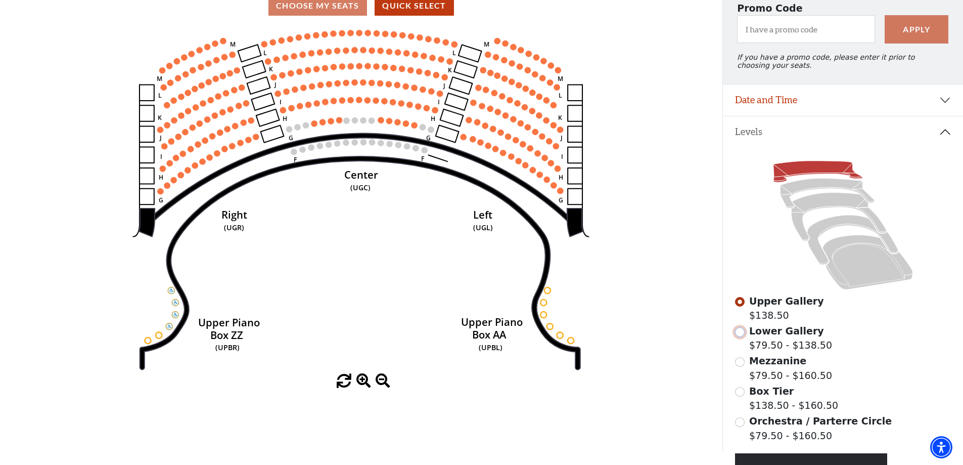
click at [742, 337] on input "Lower Gallery$79.50 - $138.50\a" at bounding box center [740, 332] width 10 height 10
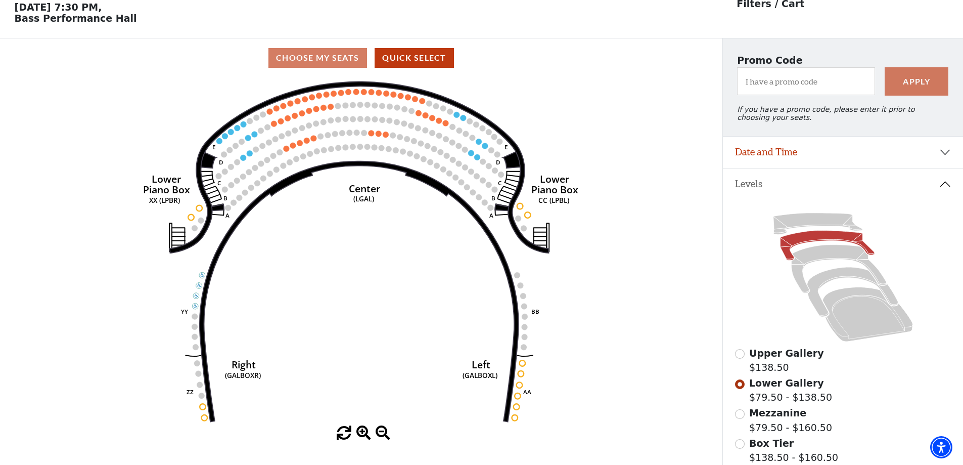
scroll to position [47, 0]
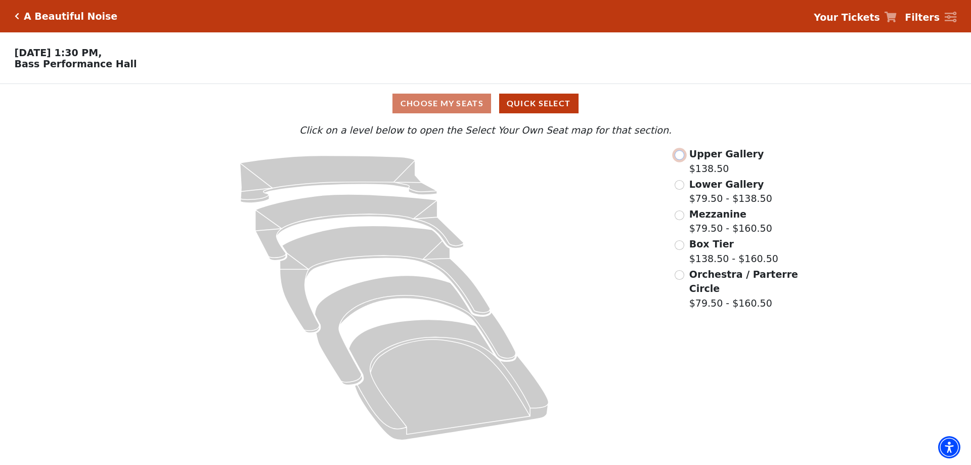
click at [683, 158] on input "Upper Gallery$138.50\a" at bounding box center [679, 155] width 10 height 10
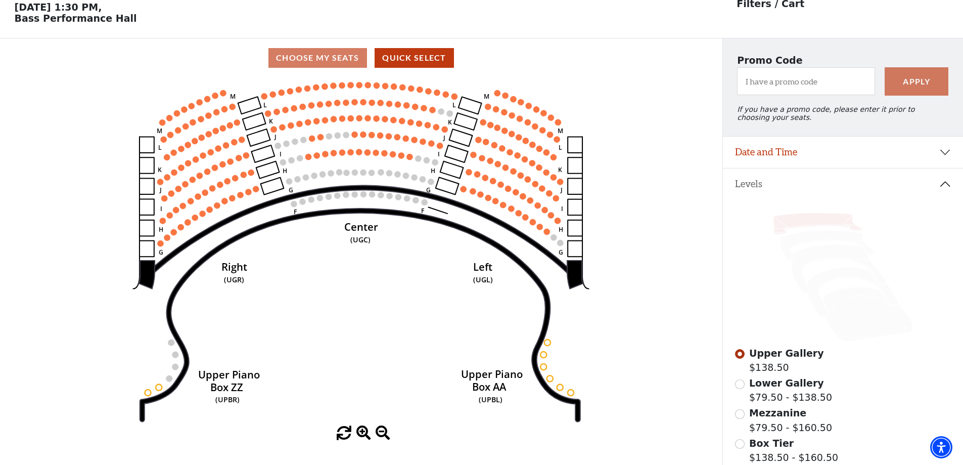
scroll to position [47, 0]
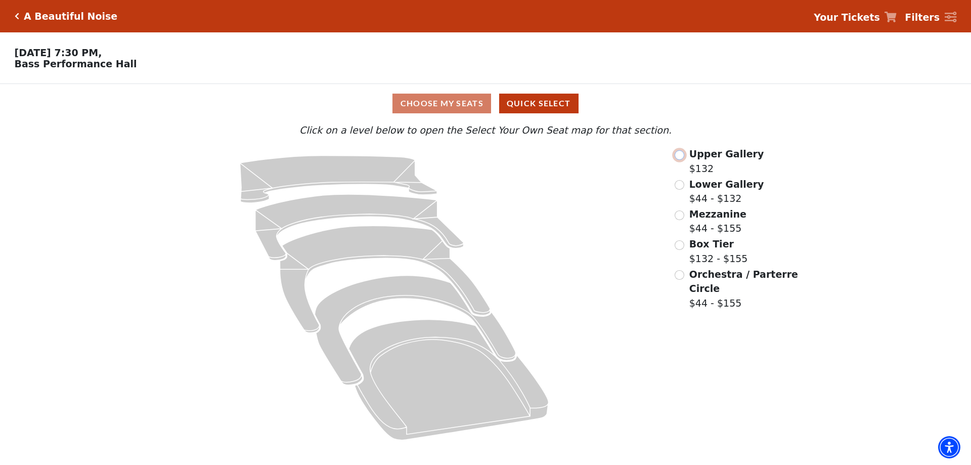
click at [677, 158] on input "Upper Gallery$132\a" at bounding box center [679, 155] width 10 height 10
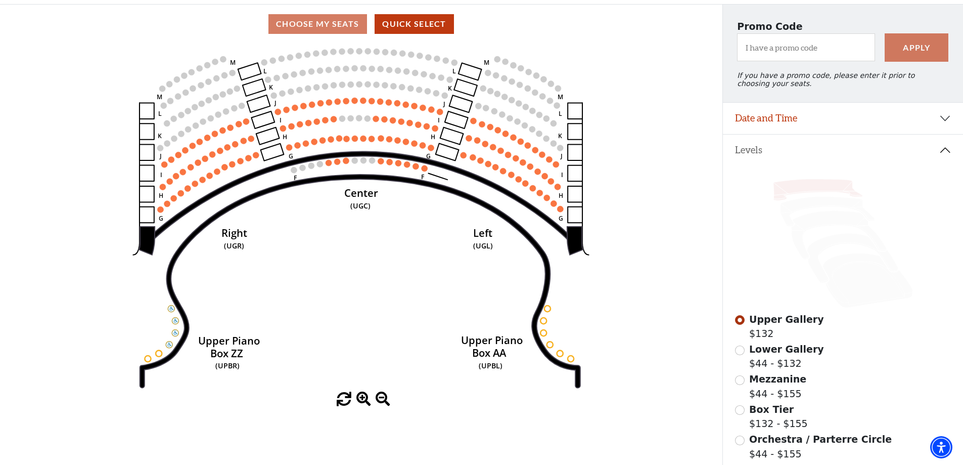
scroll to position [98, 0]
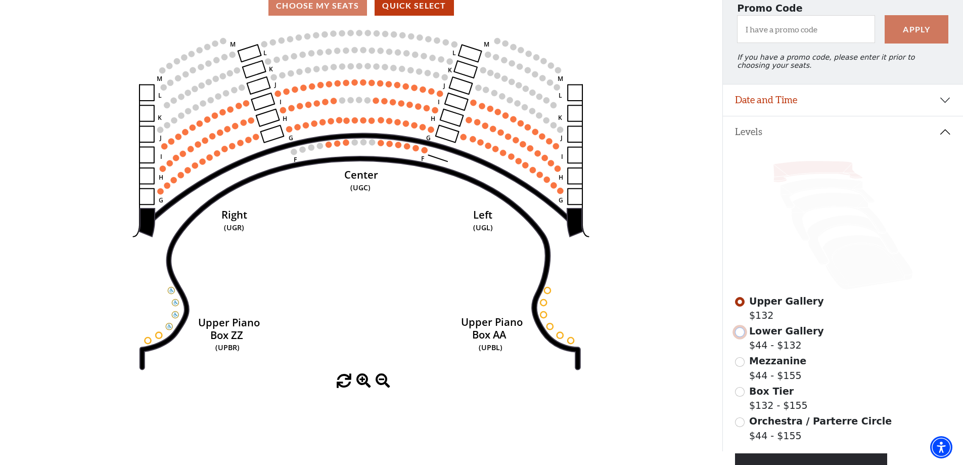
click at [743, 337] on input "Lower Gallery$44 - $132\a" at bounding box center [740, 332] width 10 height 10
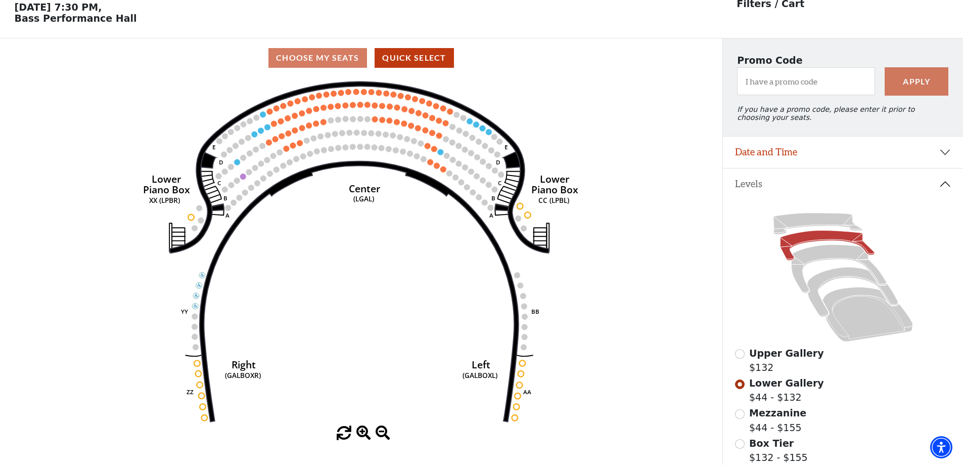
scroll to position [47, 0]
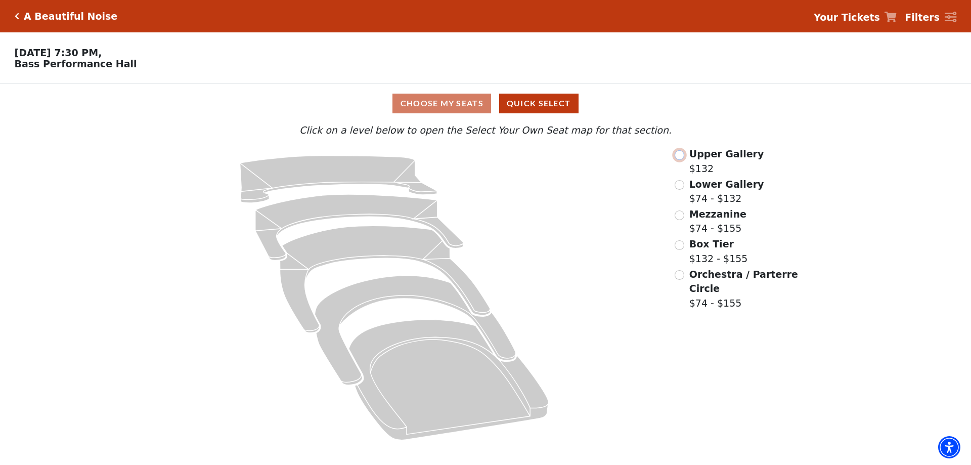
click at [681, 160] on input "Upper Gallery$132\a" at bounding box center [679, 155] width 10 height 10
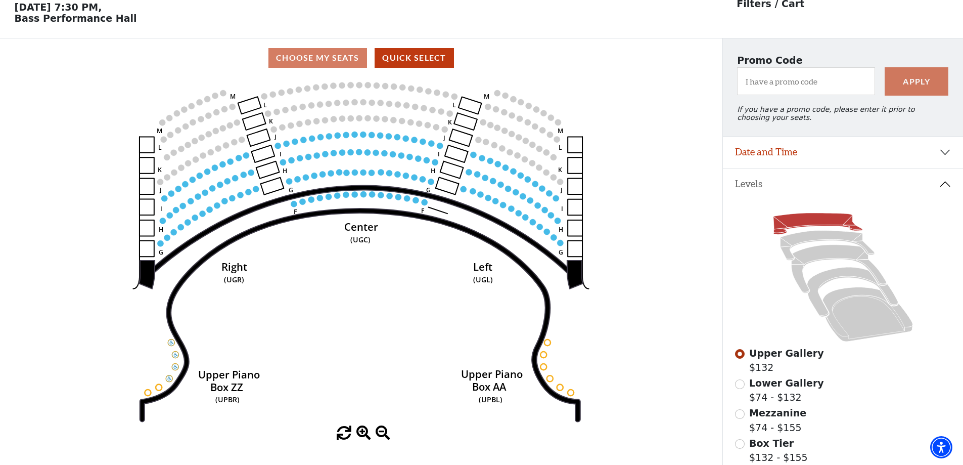
scroll to position [47, 0]
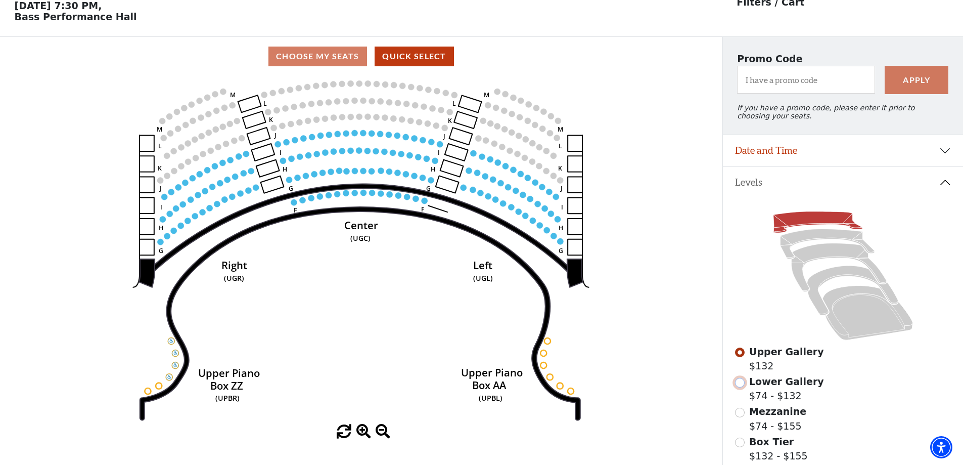
click at [740, 387] on input "Lower Gallery$74 - $132\a" at bounding box center [740, 383] width 10 height 10
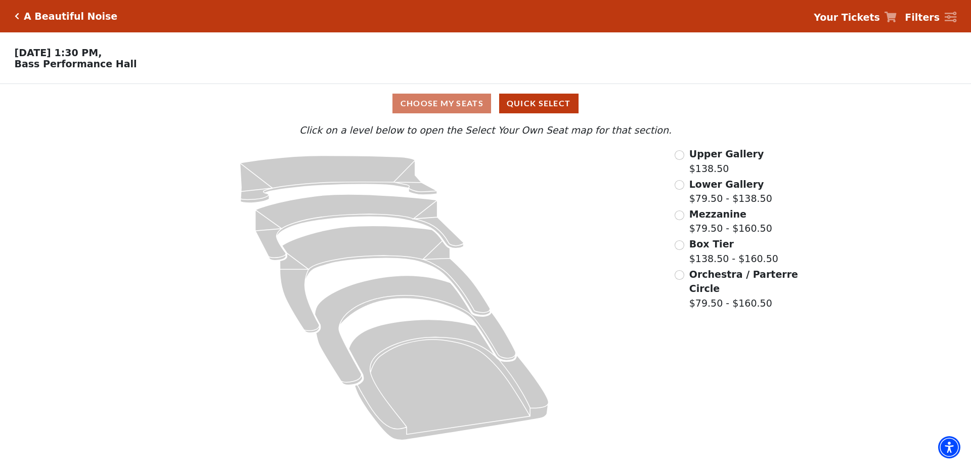
click at [682, 164] on div "Upper Gallery $138.50" at bounding box center [736, 161] width 125 height 29
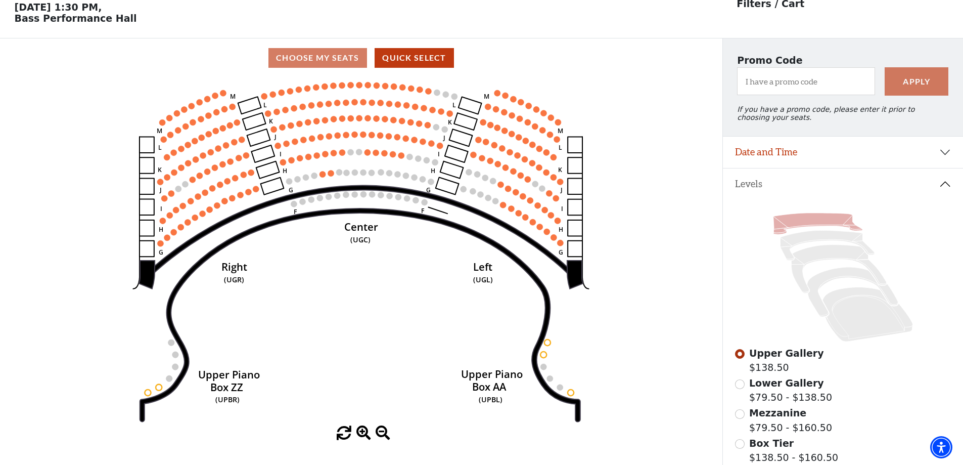
scroll to position [47, 0]
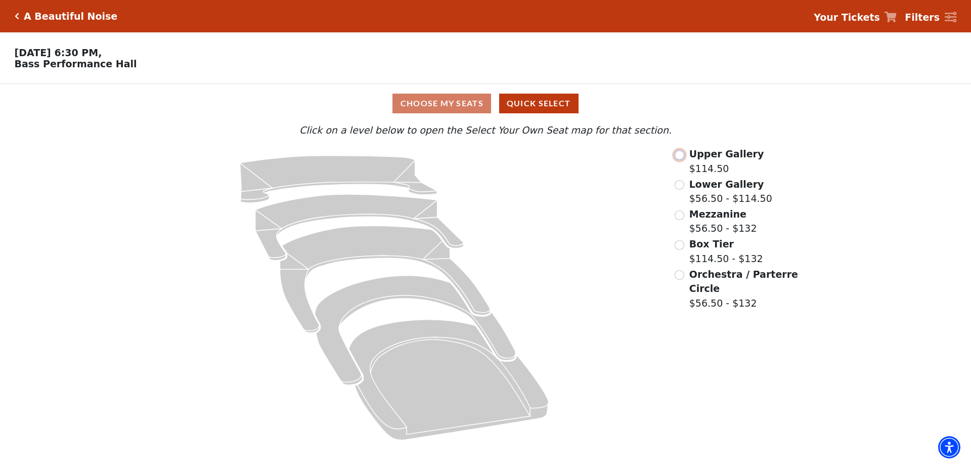
click at [683, 159] on input "Upper Gallery$114.50\a" at bounding box center [679, 155] width 10 height 10
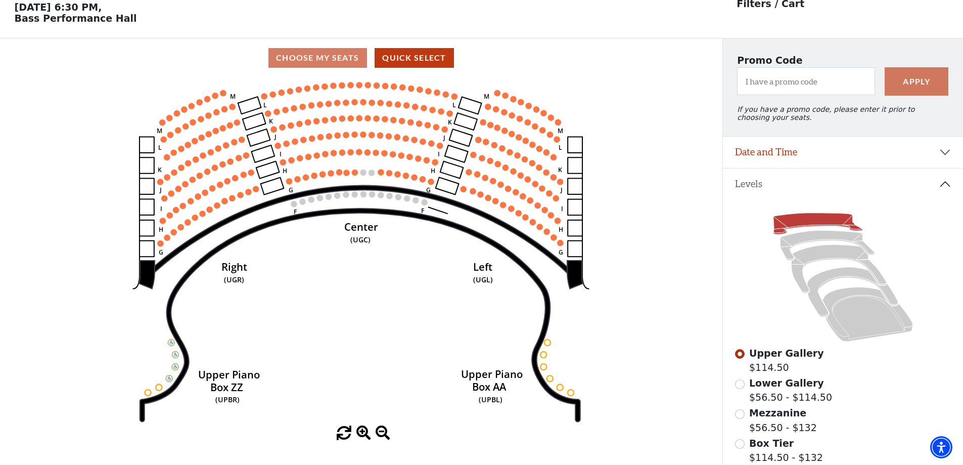
scroll to position [47, 0]
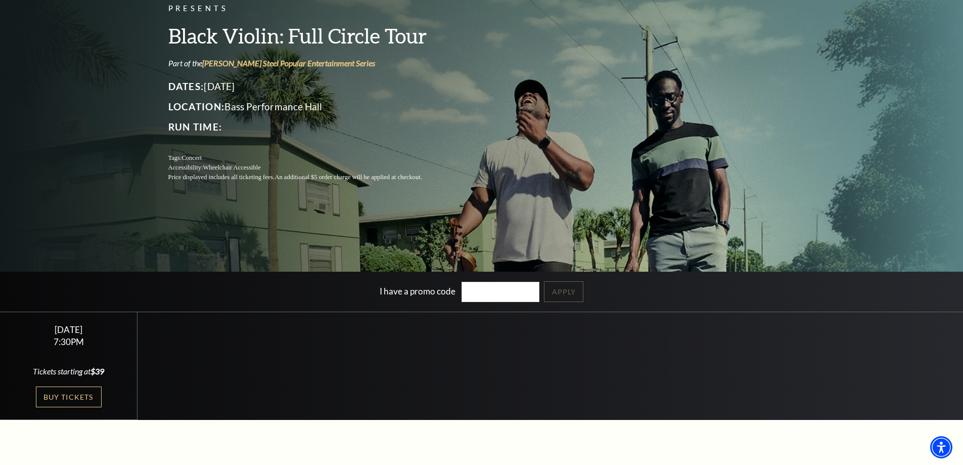
scroll to position [152, 0]
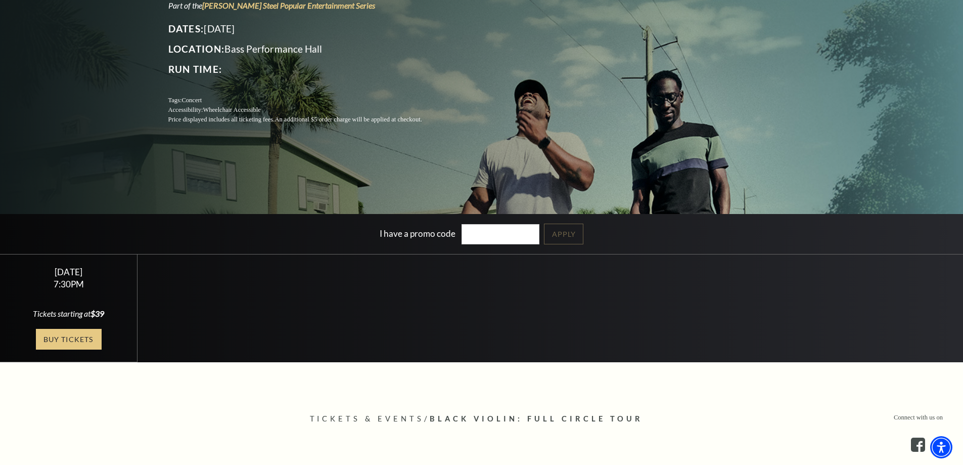
click at [92, 338] on link "Buy Tickets" at bounding box center [69, 339] width 66 height 21
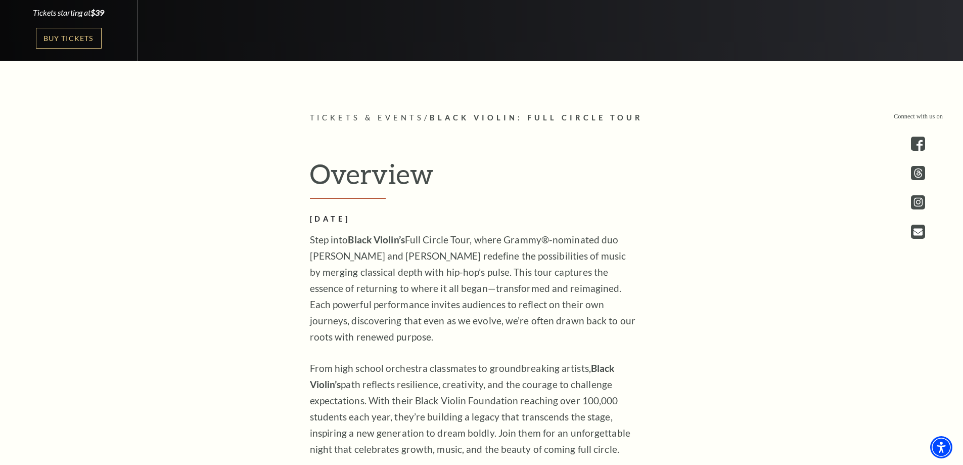
scroll to position [455, 0]
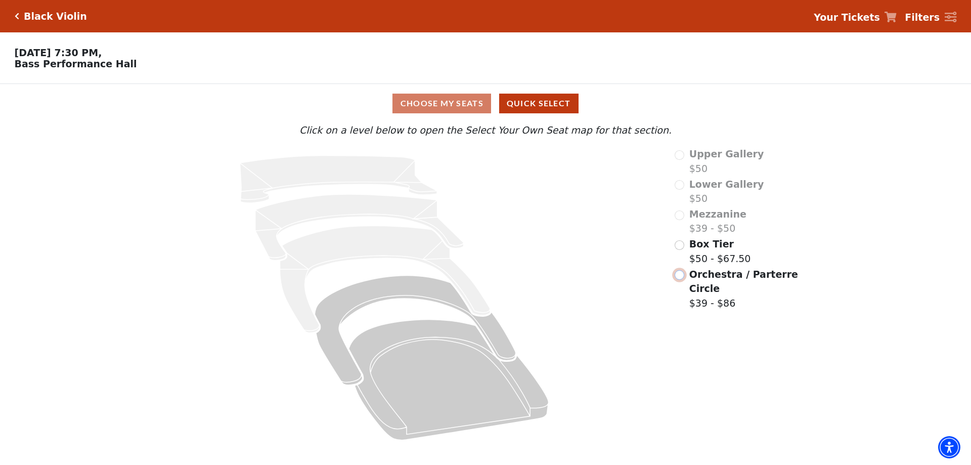
click at [679, 277] on input "Orchestra / Parterre Circle$39 - $86\a" at bounding box center [679, 275] width 10 height 10
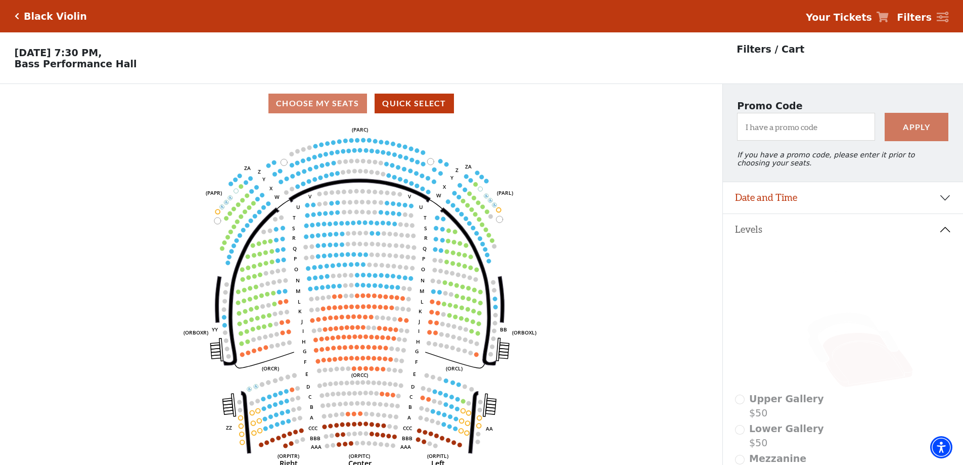
click at [439, 280] on icon "Left (ORPITL) Right (ORPITR) Center (ORPITC) ZZ AA YY BB ZA ZA (ORCL) (ORCR) (O…" at bounding box center [361, 297] width 650 height 348
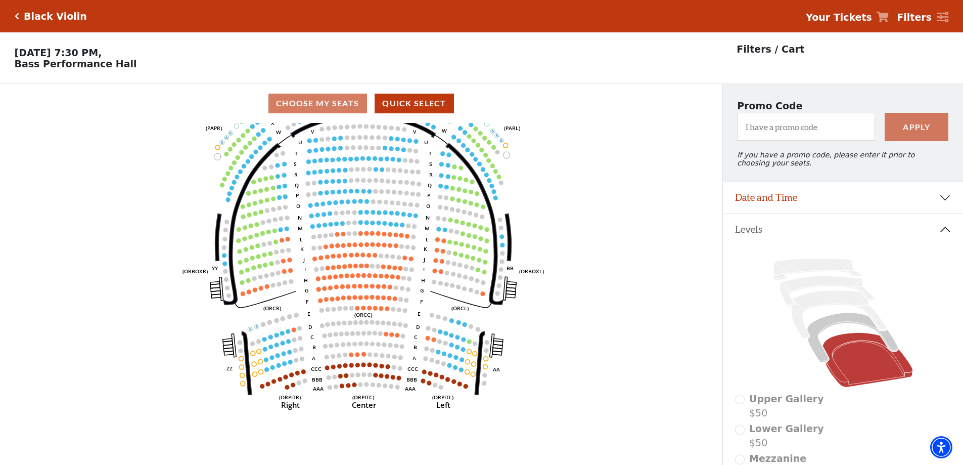
drag, startPoint x: 314, startPoint y: 273, endPoint x: 321, endPoint y: 203, distance: 70.0
click at [321, 203] on icon "Left (ORPITL) Right (ORPITR) Center (ORPITC) ZZ AA YY BB ZA ZA (ORCL) (ORCR) (O…" at bounding box center [361, 297] width 650 height 348
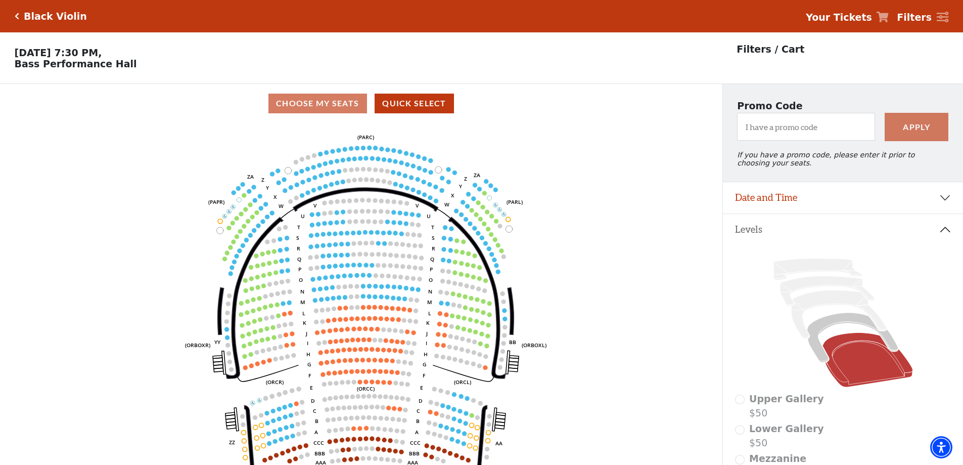
drag, startPoint x: 417, startPoint y: 162, endPoint x: 417, endPoint y: 242, distance: 79.9
click at [417, 242] on icon "Left (ORPITL) Right (ORPITR) Center (ORPITC) ZZ AA YY BB ZA ZA (ORCL) (ORCR) (O…" at bounding box center [361, 297] width 650 height 348
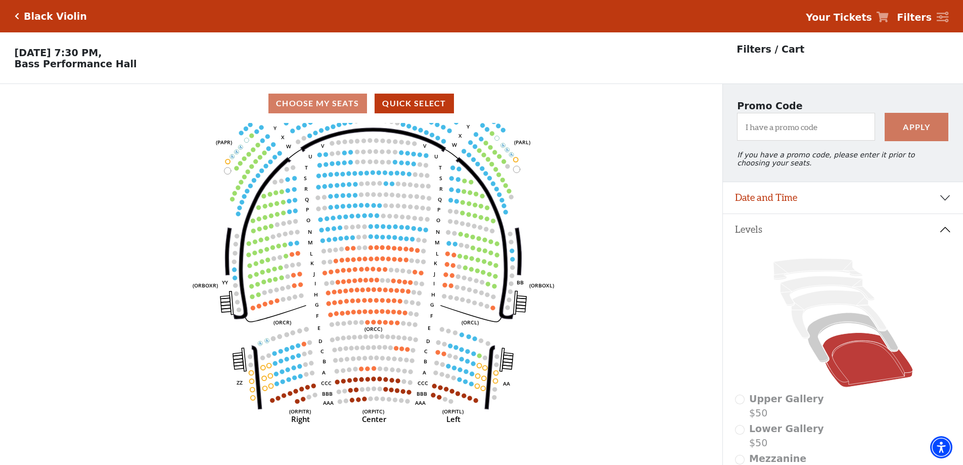
drag, startPoint x: 397, startPoint y: 264, endPoint x: 406, endPoint y: 197, distance: 67.9
click at [406, 197] on icon "Left (ORPITL) Right (ORPITR) Center (ORPITC) ZZ AA YY BB ZA ZA (ORCL) (ORCR) (O…" at bounding box center [361, 297] width 650 height 348
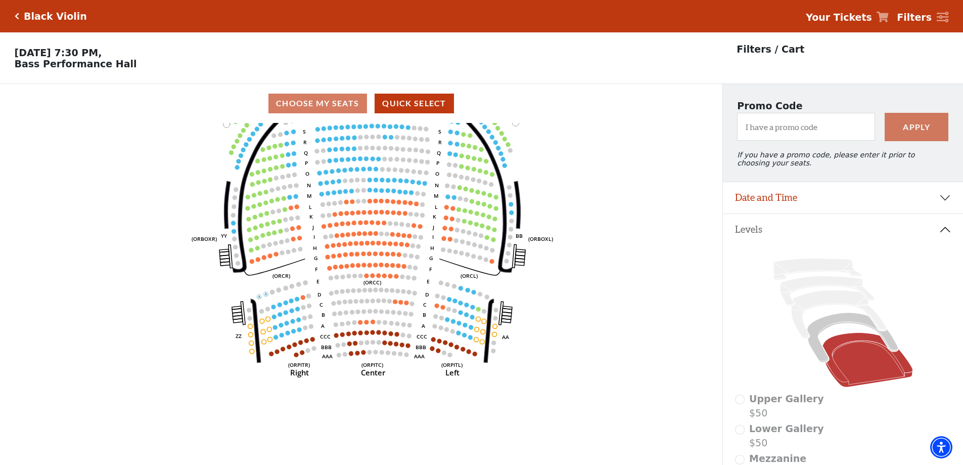
drag, startPoint x: 429, startPoint y: 234, endPoint x: 427, endPoint y: 193, distance: 41.5
click at [427, 193] on icon "Left (ORPITL) Right (ORPITR) Center (ORPITC) ZZ AA YY BB ZA ZA (ORCL) (ORCR) (O…" at bounding box center [361, 297] width 650 height 348
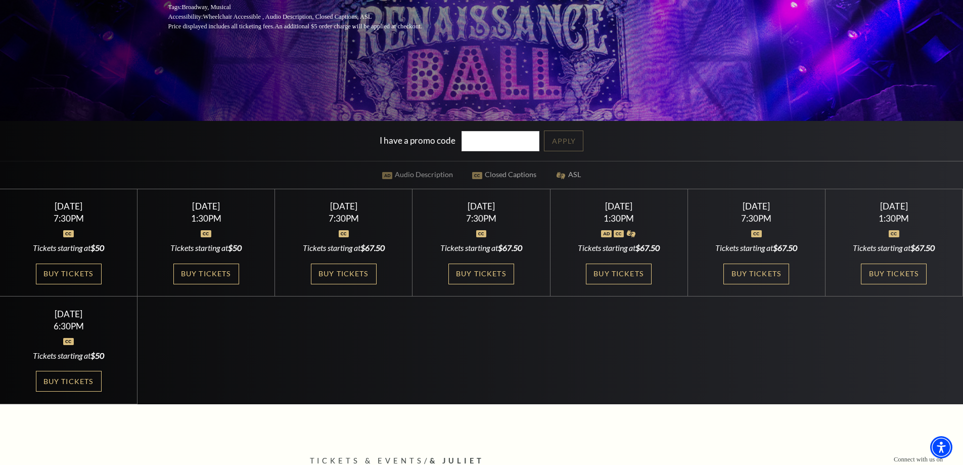
scroll to position [303, 0]
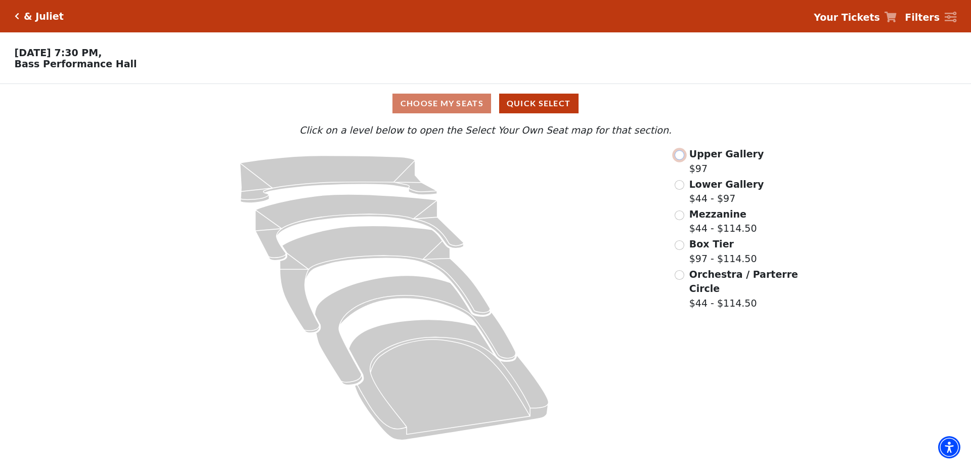
click at [681, 157] on input "Upper Gallery$97\a" at bounding box center [679, 155] width 10 height 10
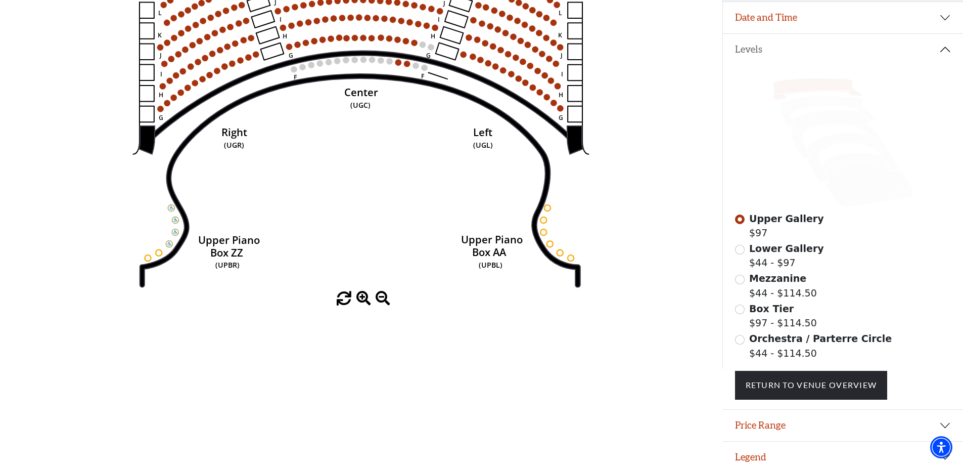
scroll to position [195, 0]
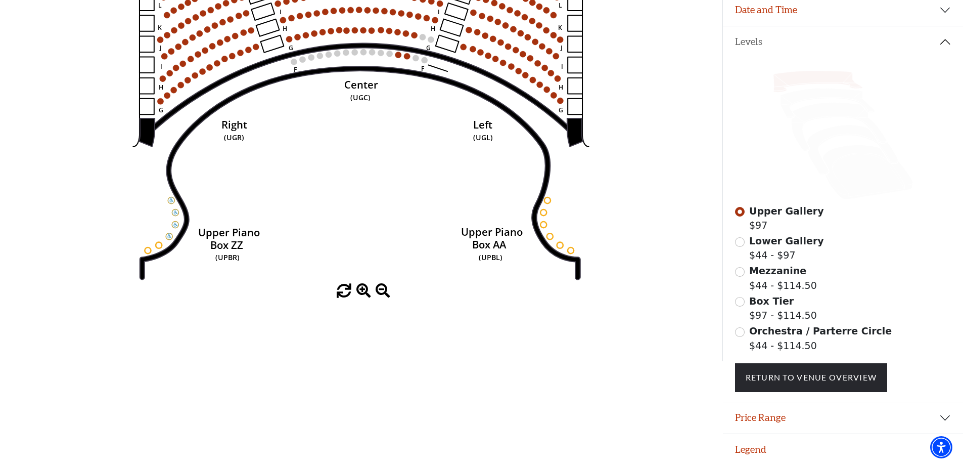
click at [746, 240] on div "Lower Gallery $44 - $97" at bounding box center [843, 248] width 216 height 29
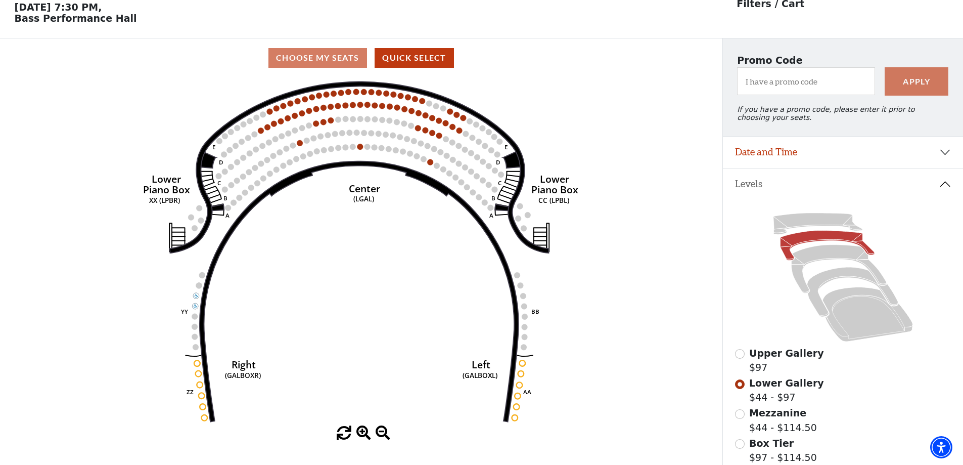
scroll to position [47, 0]
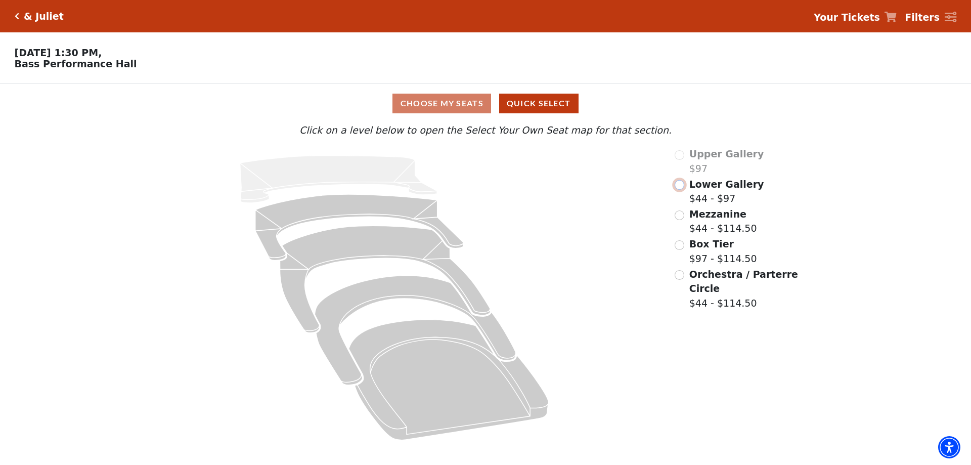
click at [682, 190] on input "Lower Gallery$44 - $97\a" at bounding box center [679, 185] width 10 height 10
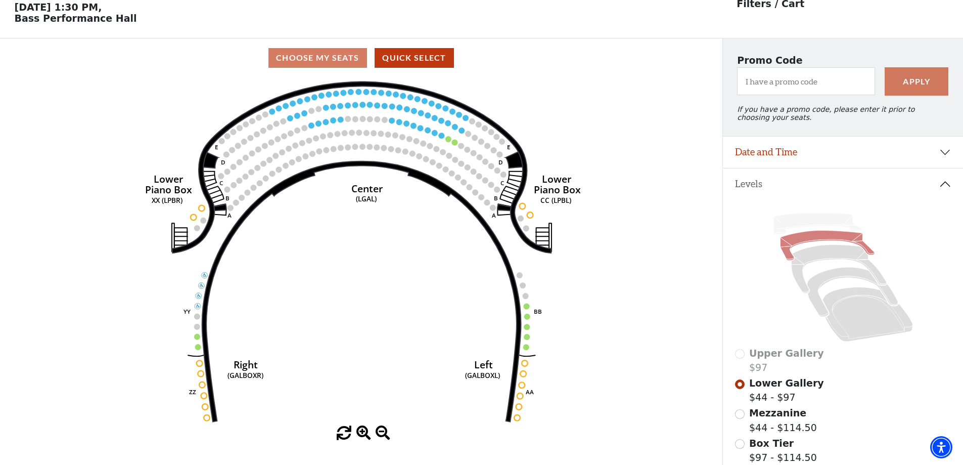
scroll to position [47, 0]
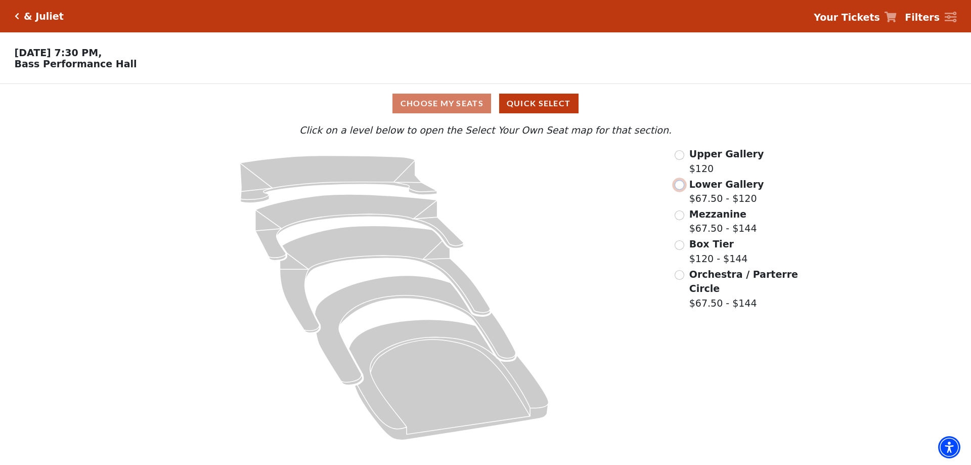
click at [682, 188] on input "Lower Gallery$67.50 - $120\a" at bounding box center [679, 185] width 10 height 10
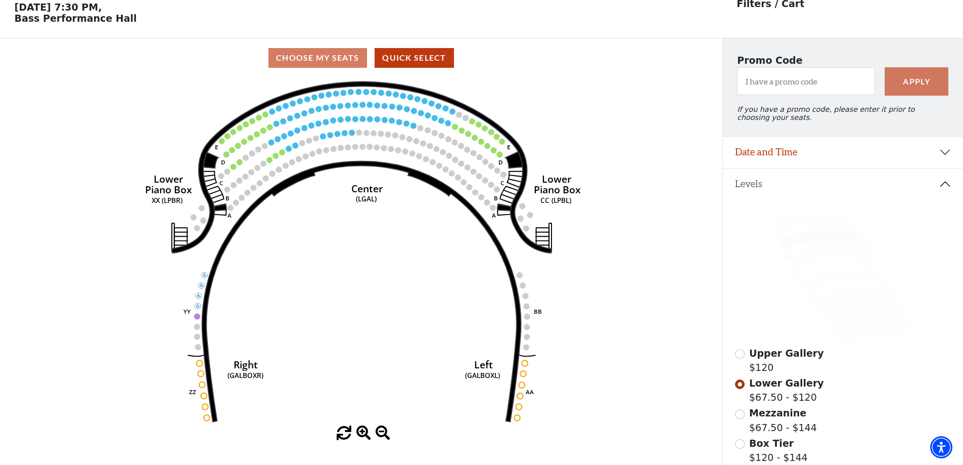
scroll to position [47, 0]
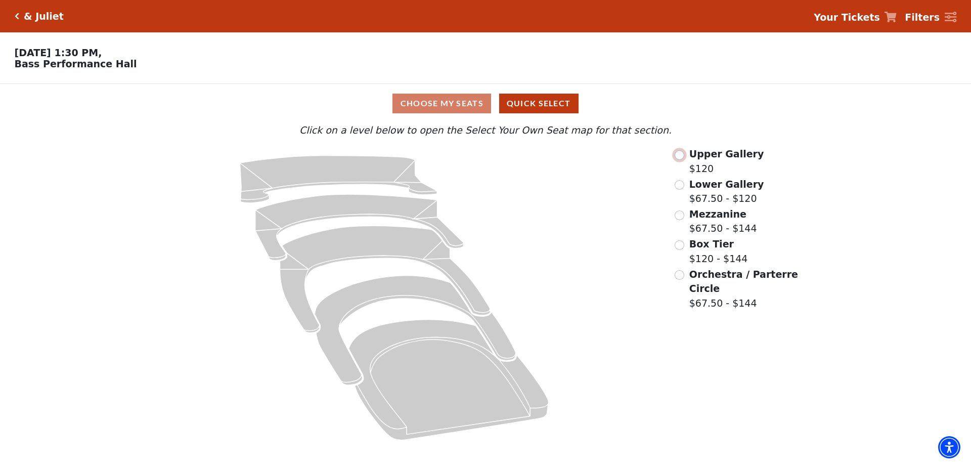
click at [681, 160] on input "Upper Gallery$120\a" at bounding box center [679, 155] width 10 height 10
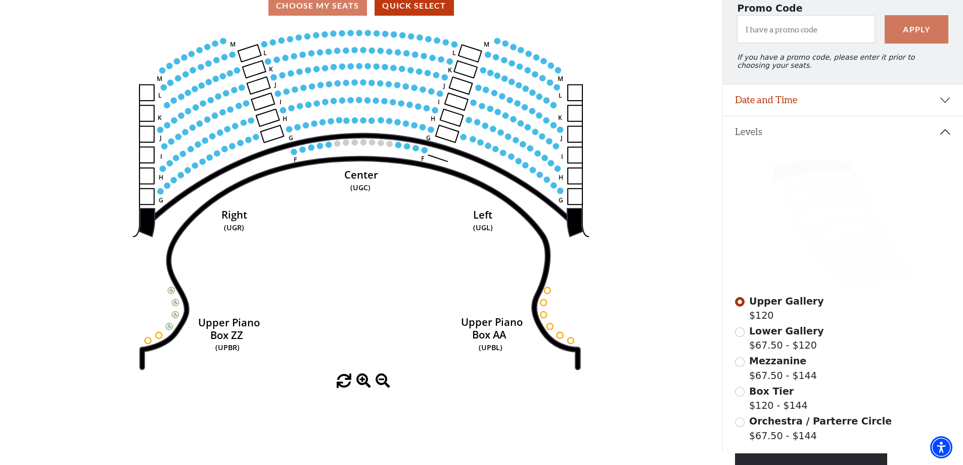
scroll to position [148, 0]
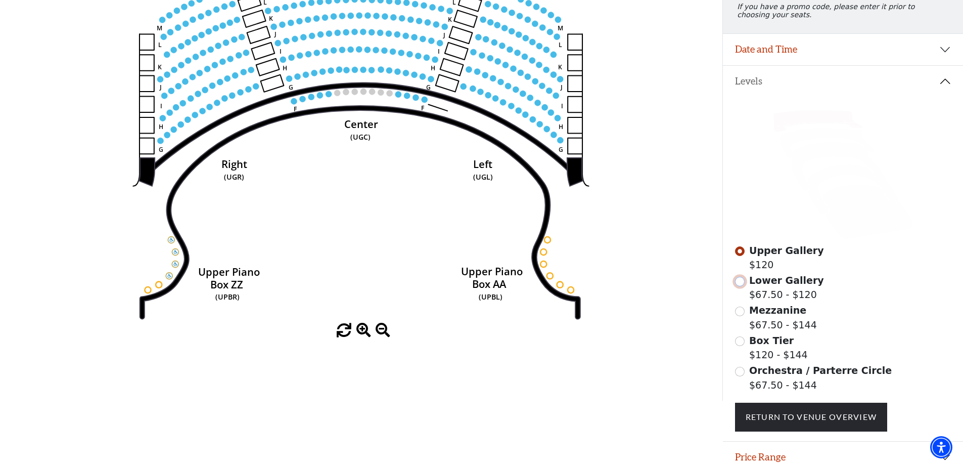
click at [736, 286] on input "Lower Gallery$67.50 - $120\a" at bounding box center [740, 282] width 10 height 10
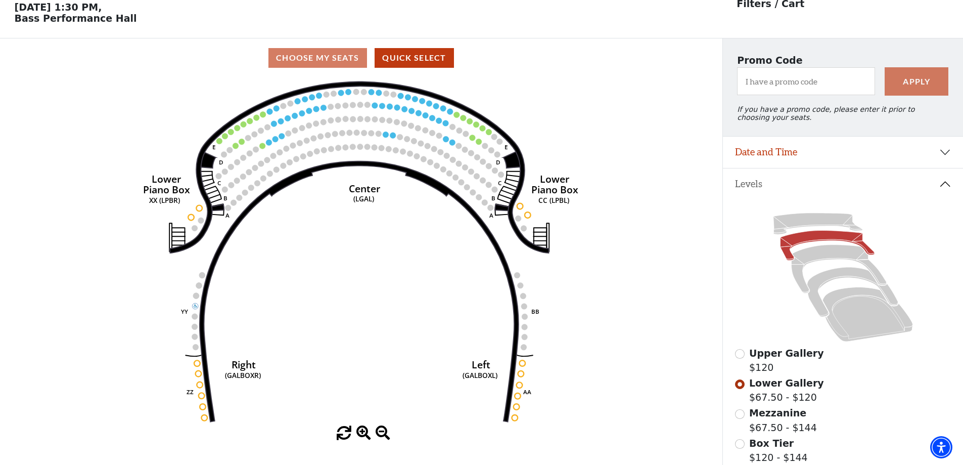
scroll to position [47, 0]
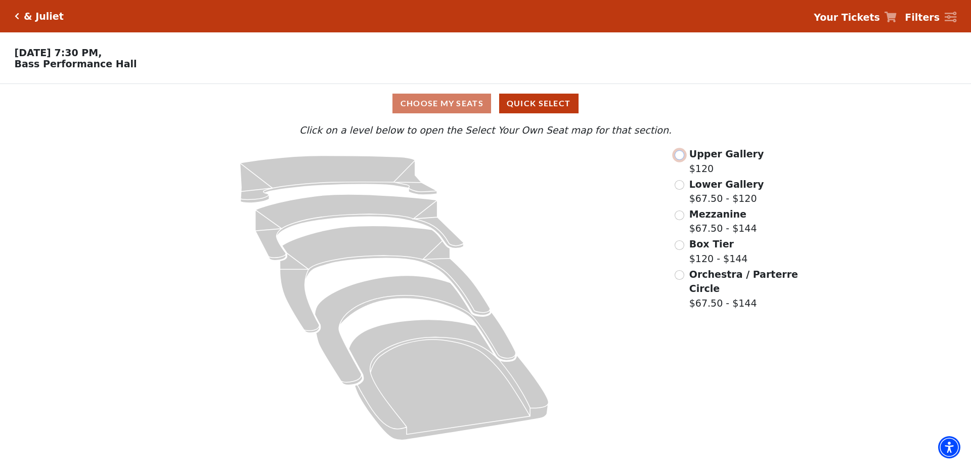
click at [680, 155] on input "Upper Gallery$120\a" at bounding box center [679, 155] width 10 height 10
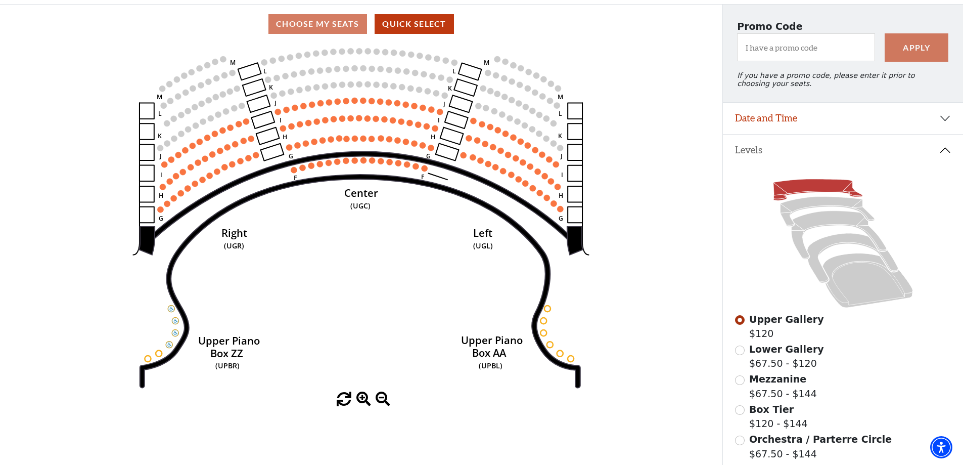
scroll to position [98, 0]
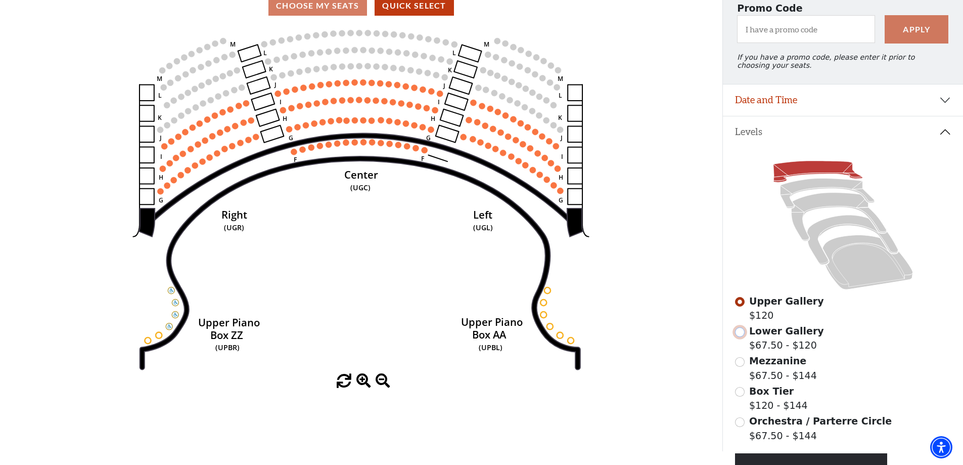
click at [742, 337] on input "Lower Gallery$67.50 - $120\a" at bounding box center [740, 332] width 10 height 10
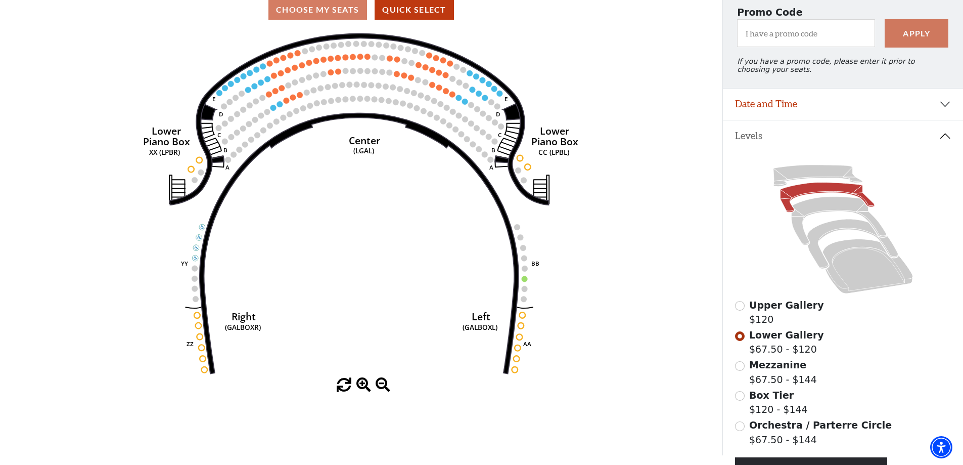
scroll to position [43, 0]
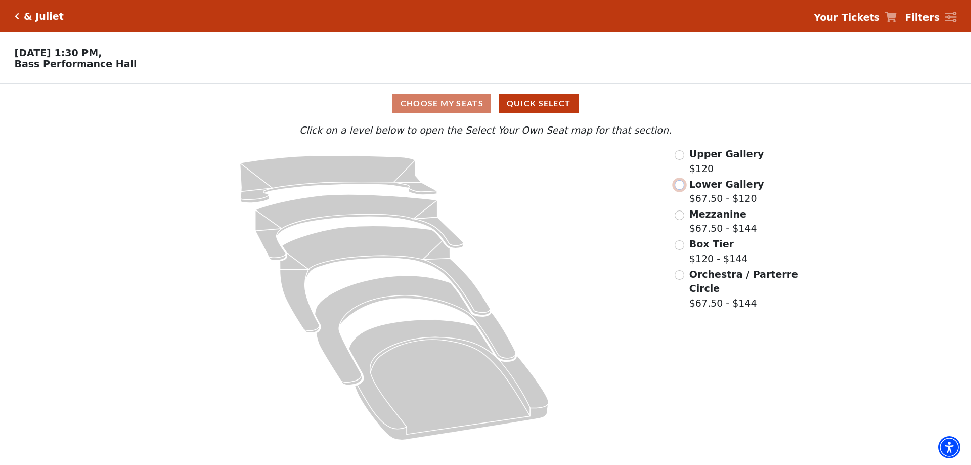
click at [681, 189] on input "Lower Gallery$67.50 - $120\a" at bounding box center [679, 185] width 10 height 10
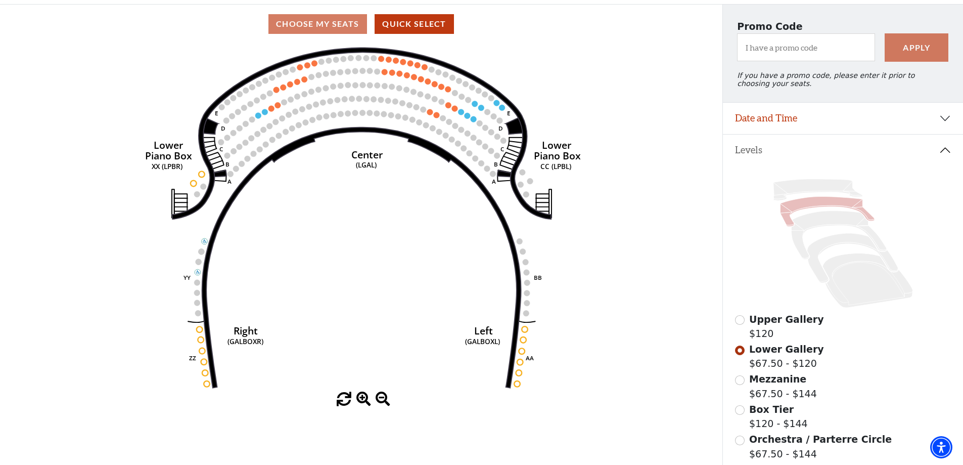
scroll to position [98, 0]
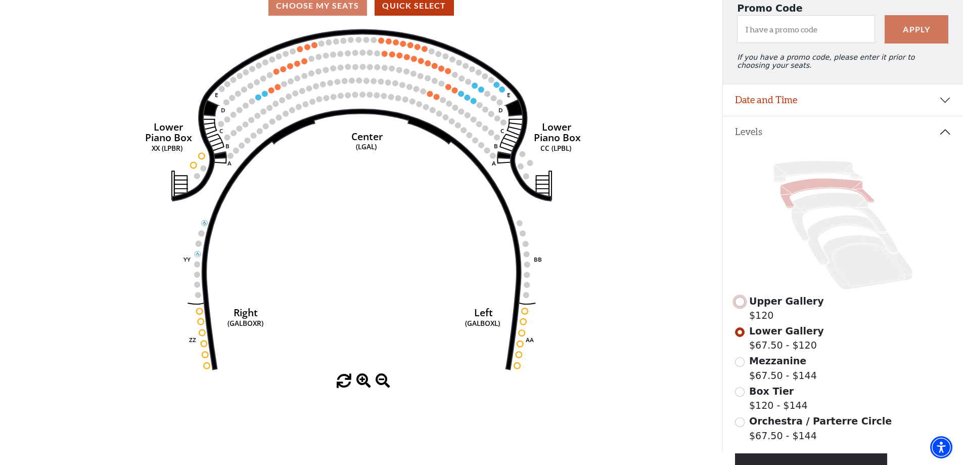
click at [742, 306] on input "Upper Gallery$120\a" at bounding box center [740, 302] width 10 height 10
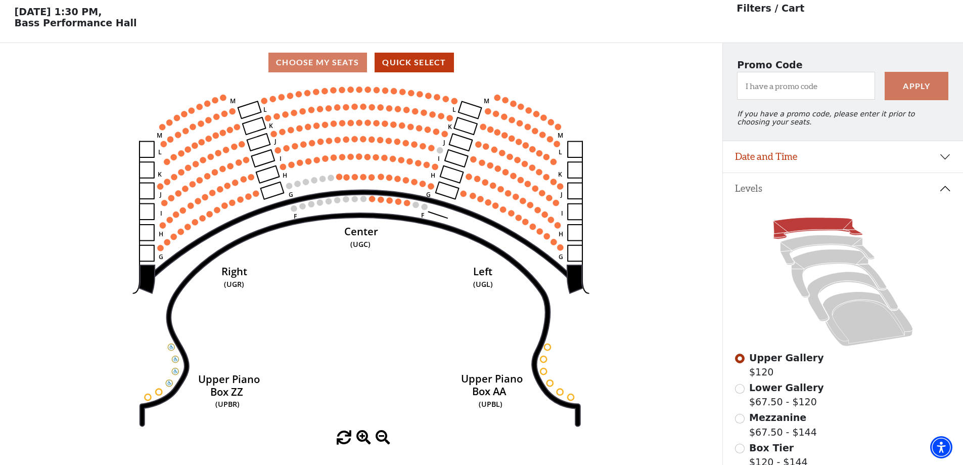
scroll to position [47, 0]
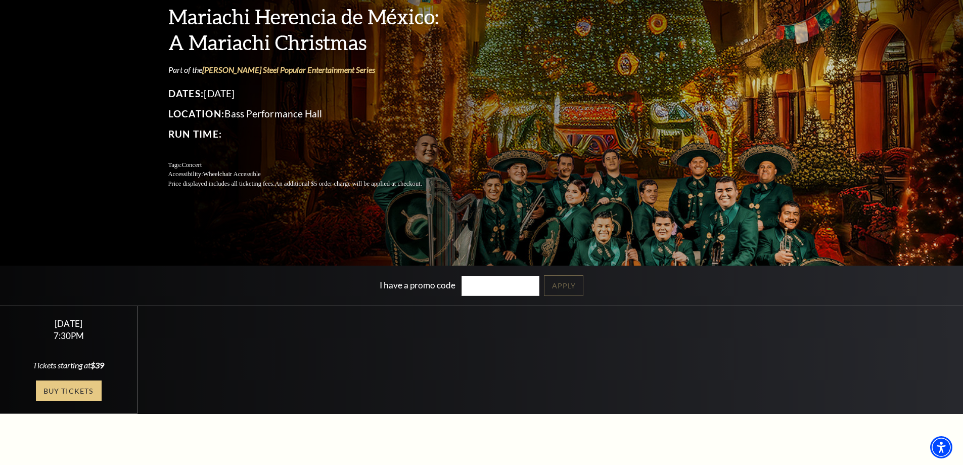
scroll to position [101, 0]
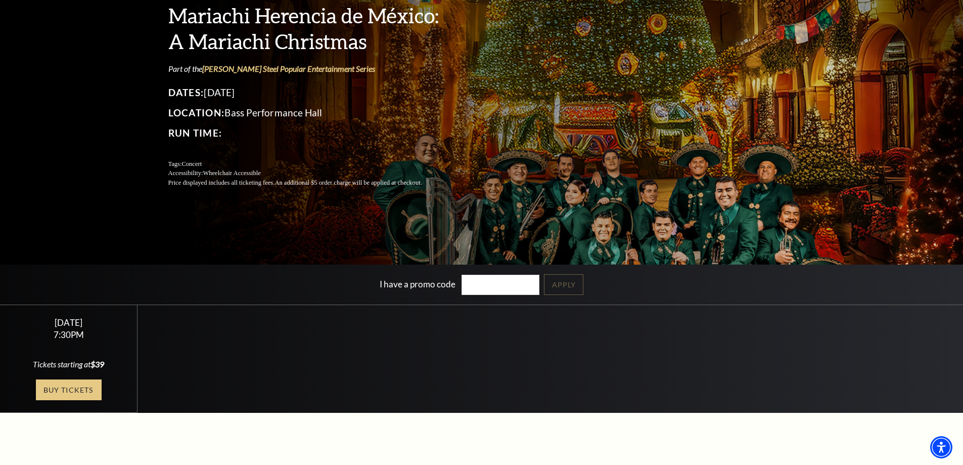
click at [46, 387] on link "Buy Tickets" at bounding box center [69, 389] width 66 height 21
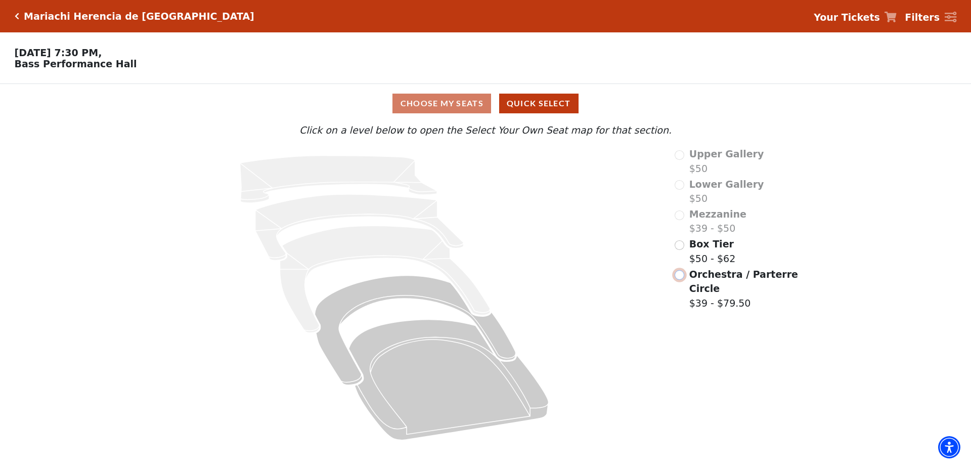
click at [678, 279] on input "Orchestra / Parterre Circle$39 - $79.50\a" at bounding box center [679, 275] width 10 height 10
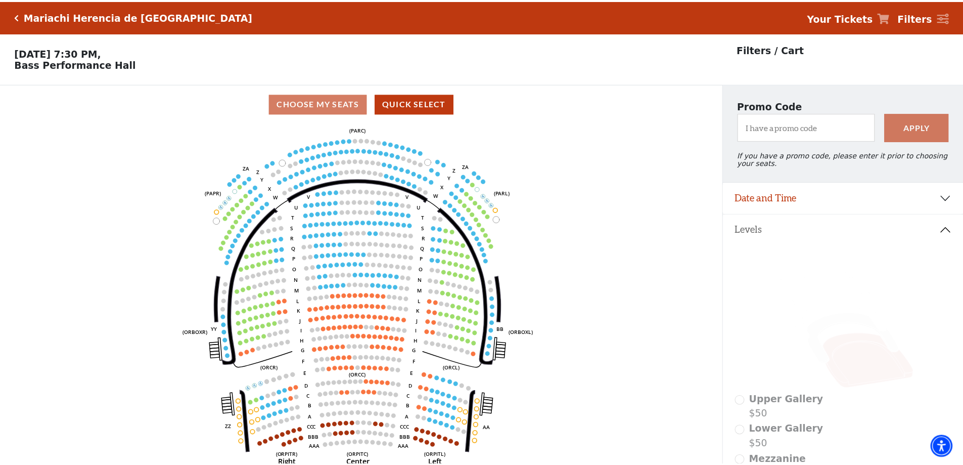
scroll to position [47, 0]
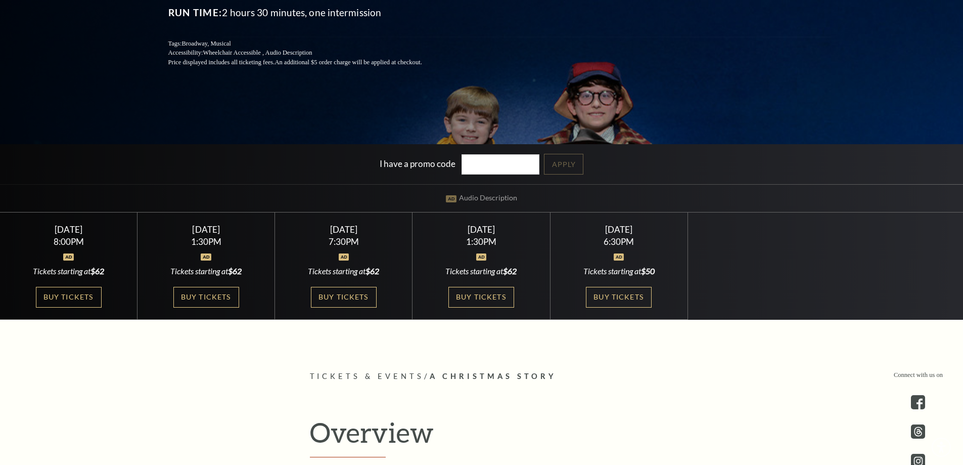
scroll to position [253, 0]
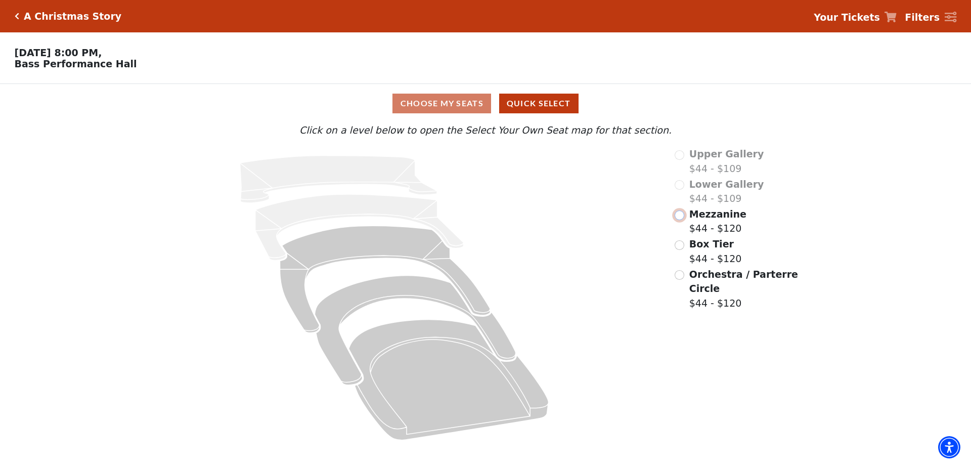
click at [675, 220] on input "Mezzanine$44 - $120\a" at bounding box center [679, 215] width 10 height 10
click at [683, 219] on input "Mezzanine$44 - $120\a" at bounding box center [679, 215] width 10 height 10
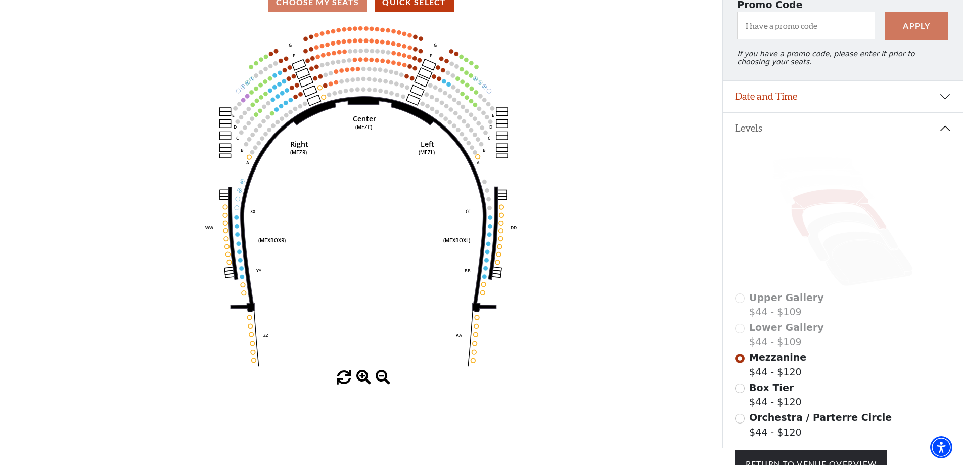
scroll to position [195, 0]
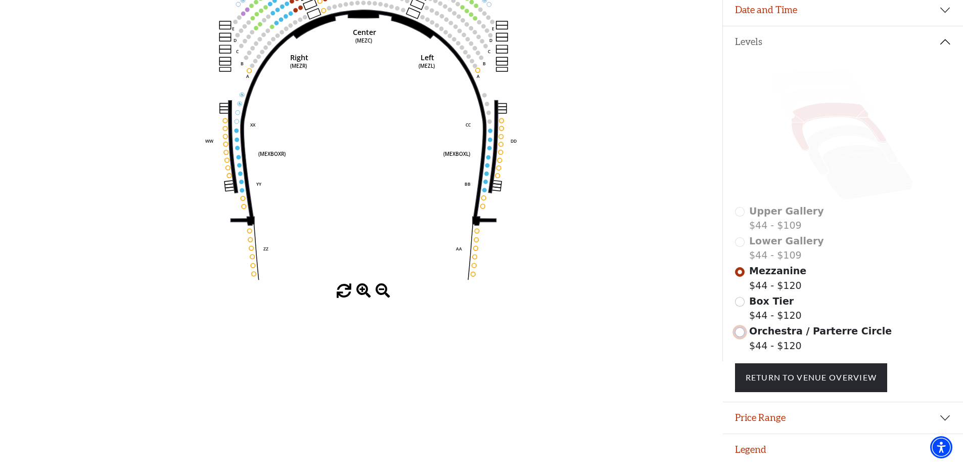
click at [741, 333] on input "Orchestra / Parterre Circle$44 - $120\a" at bounding box center [740, 332] width 10 height 10
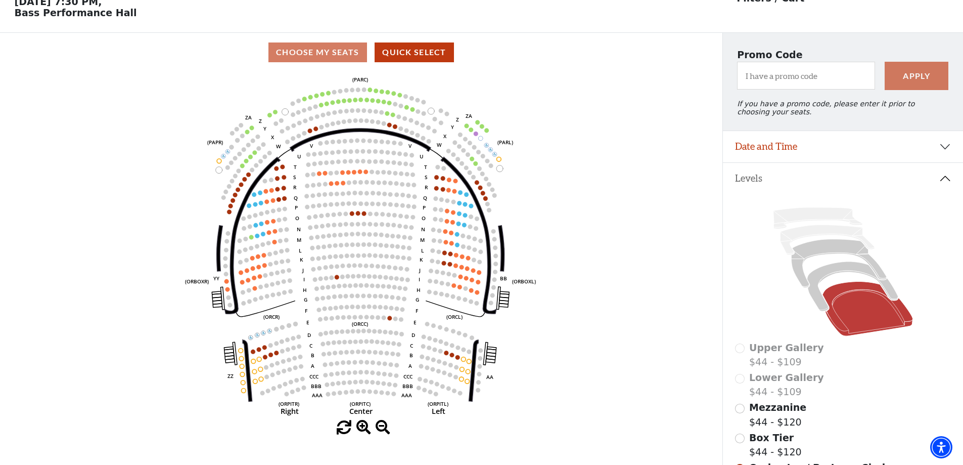
scroll to position [51, 0]
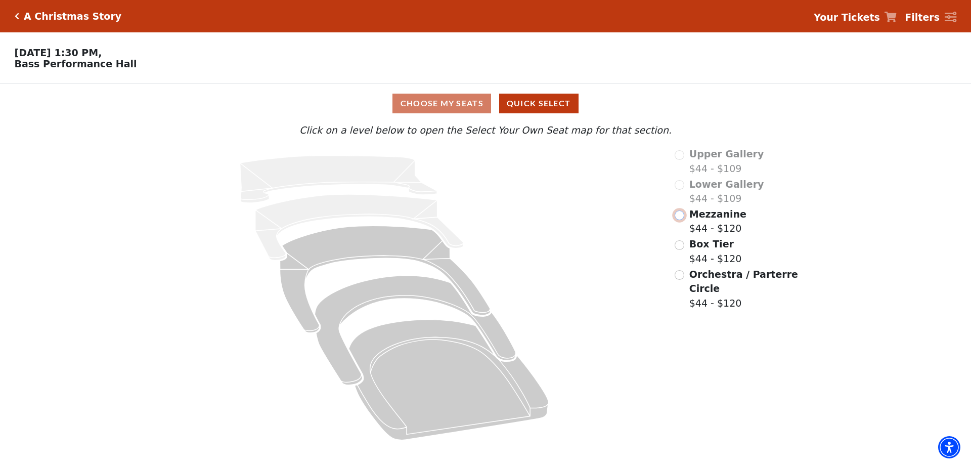
click at [679, 220] on input "Mezzanine$44 - $120\a" at bounding box center [679, 215] width 10 height 10
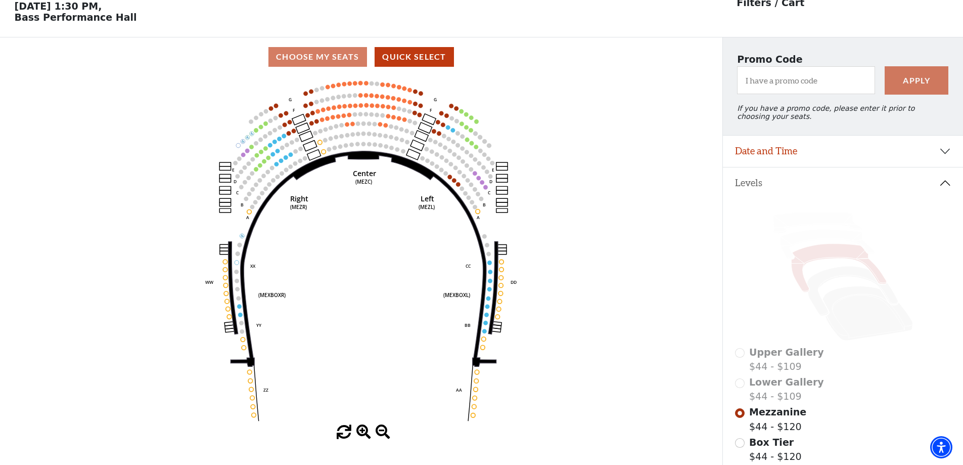
scroll to position [47, 0]
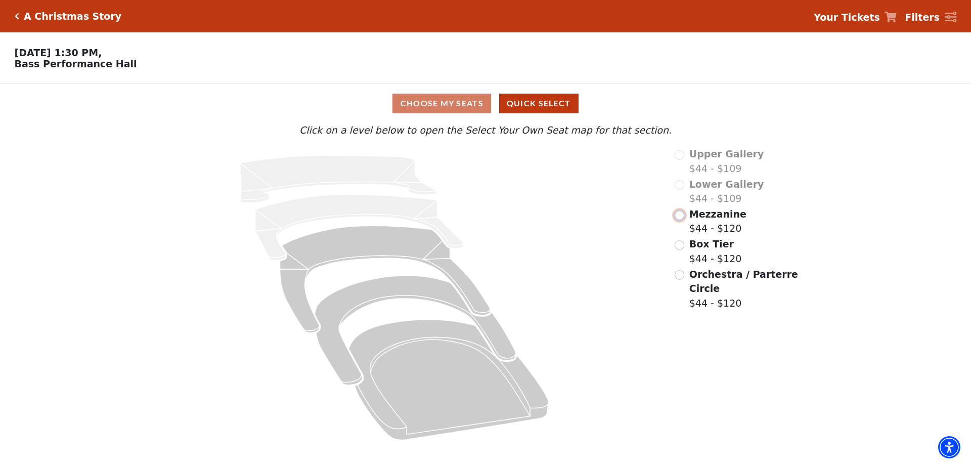
click at [682, 220] on input "Mezzanine$44 - $120\a" at bounding box center [679, 215] width 10 height 10
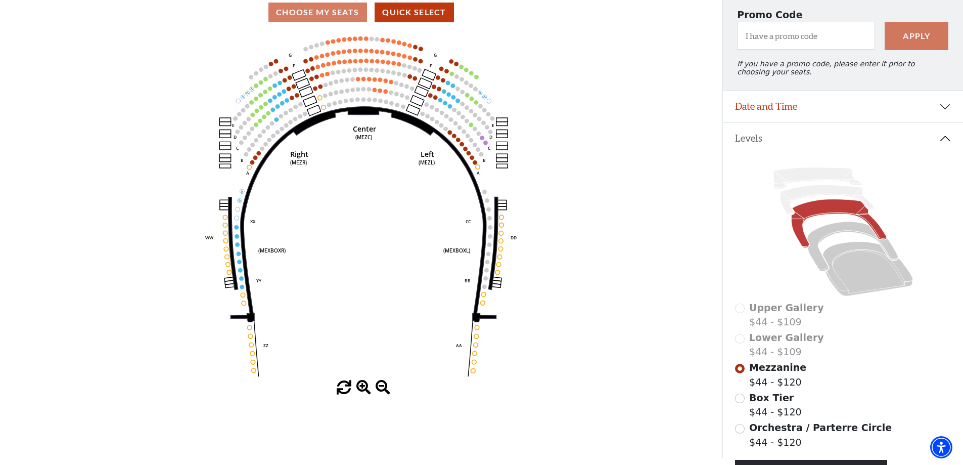
scroll to position [148, 0]
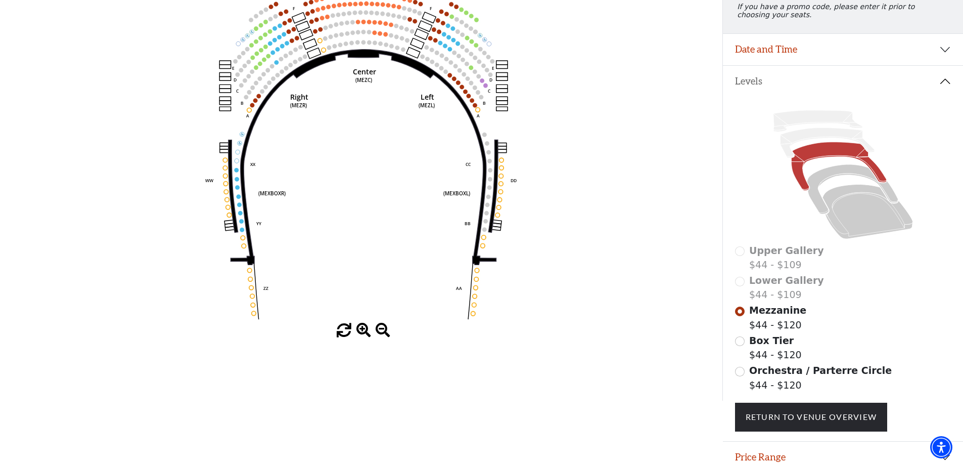
click at [743, 382] on div "Orchestra / Parterre Circle $44 - $120" at bounding box center [843, 377] width 216 height 29
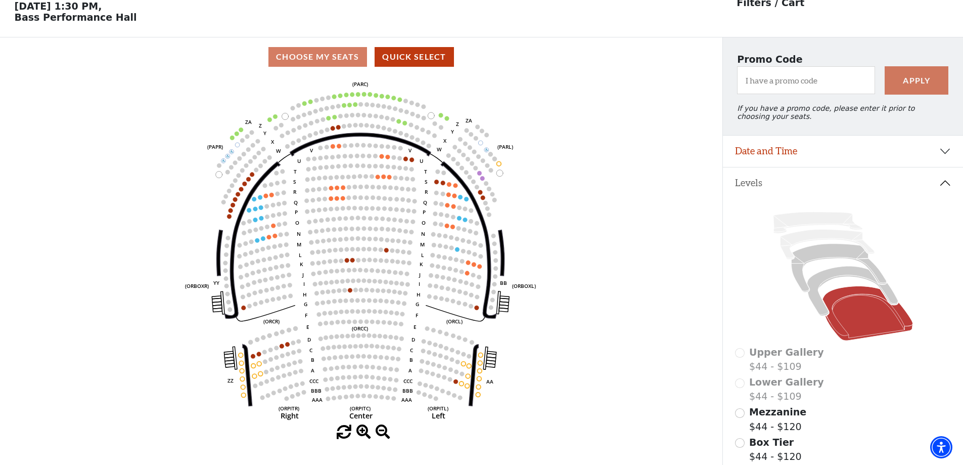
scroll to position [47, 0]
click at [436, 205] on circle at bounding box center [436, 202] width 5 height 5
click at [414, 171] on use "Seat Selected" at bounding box center [412, 168] width 5 height 5
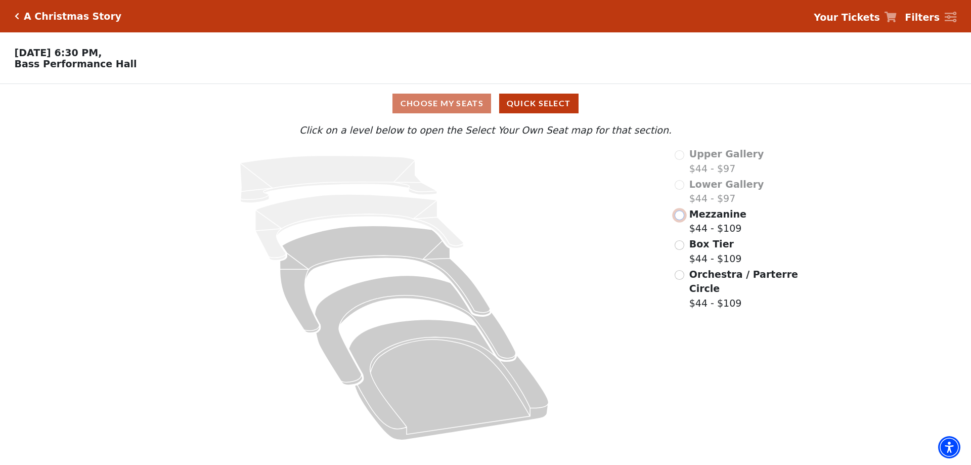
click at [683, 216] on input "Mezzanine$44 - $109\a" at bounding box center [679, 215] width 10 height 10
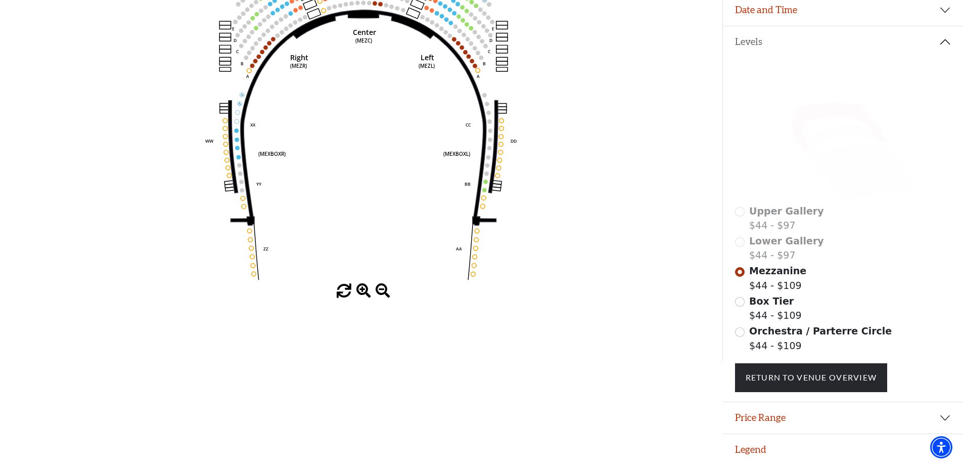
scroll to position [195, 0]
click at [737, 331] on input "Orchestra / Parterre Circle$44 - $109\a" at bounding box center [740, 332] width 10 height 10
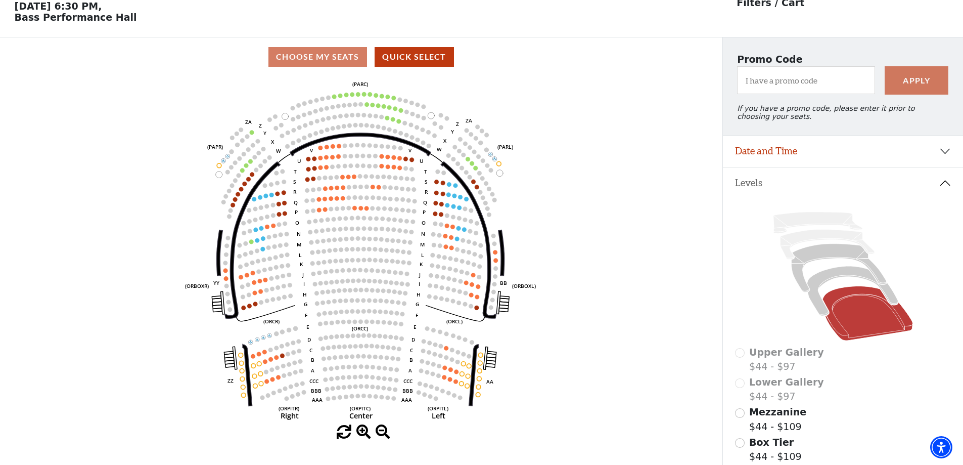
scroll to position [47, 0]
